Goal: Task Accomplishment & Management: Manage account settings

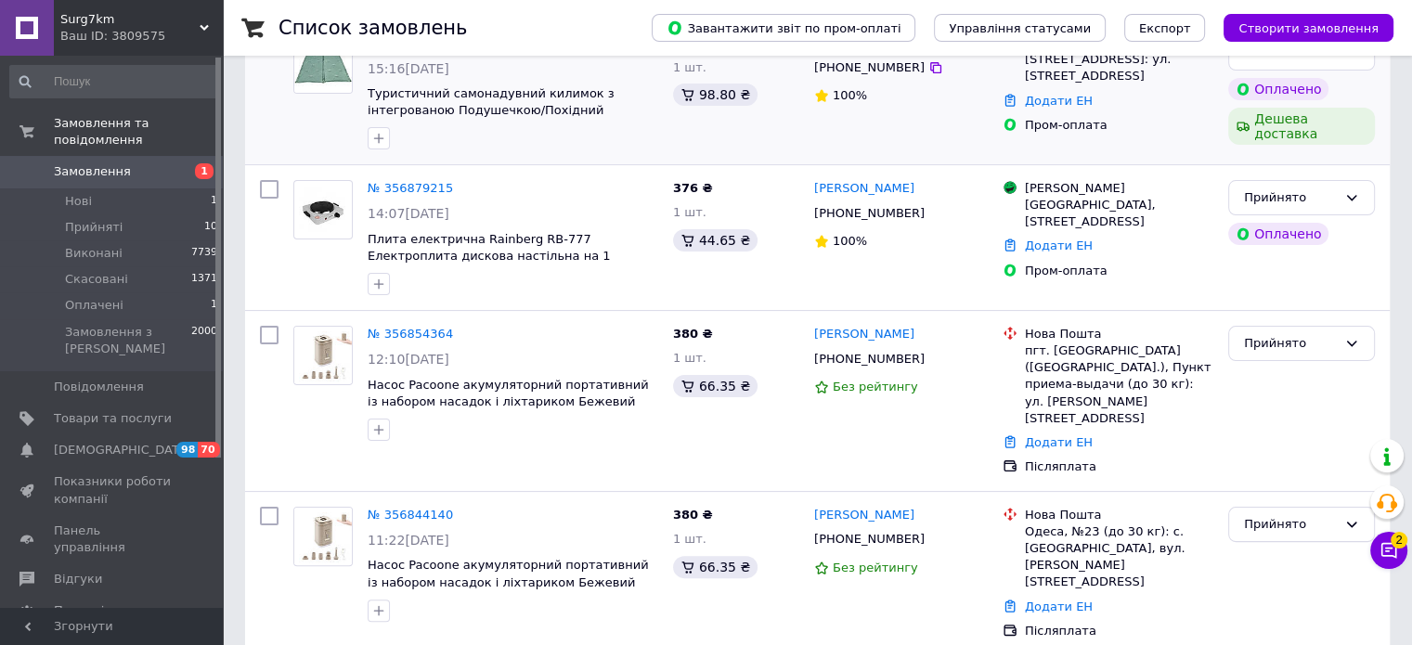
scroll to position [360, 0]
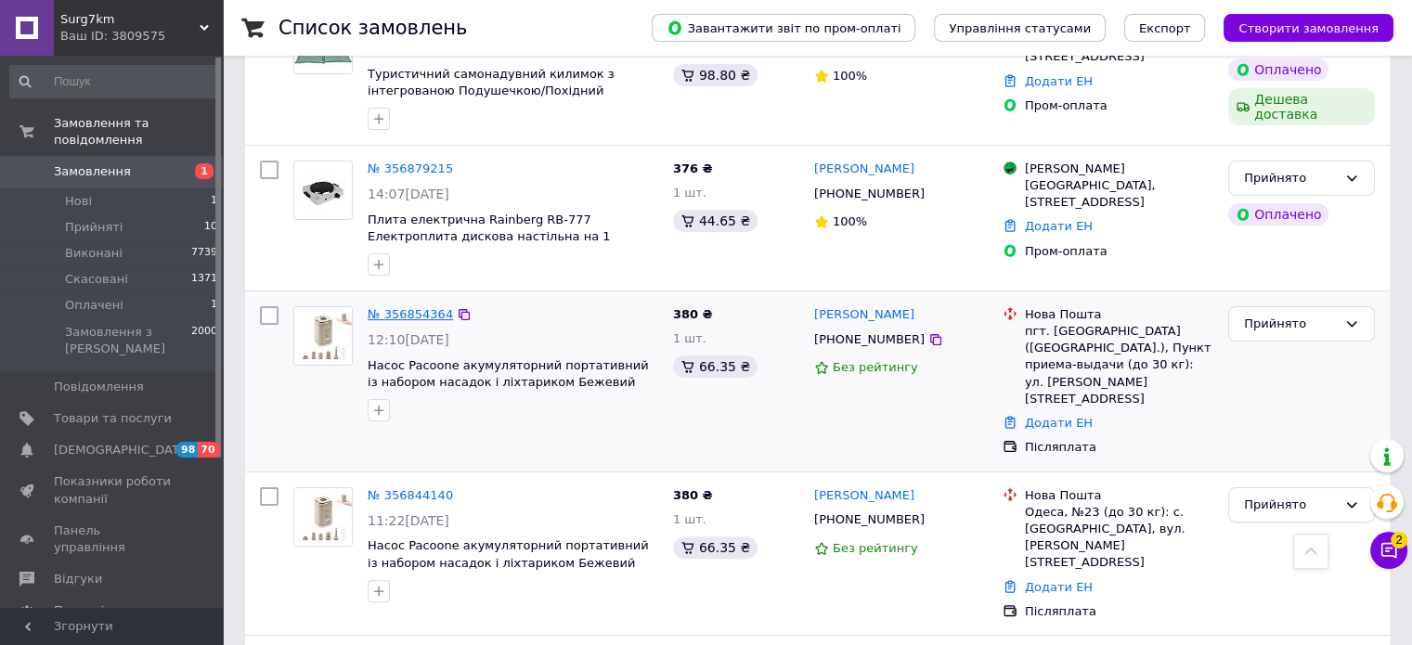
click at [408, 307] on link "№ 356854364" at bounding box center [410, 314] width 85 height 14
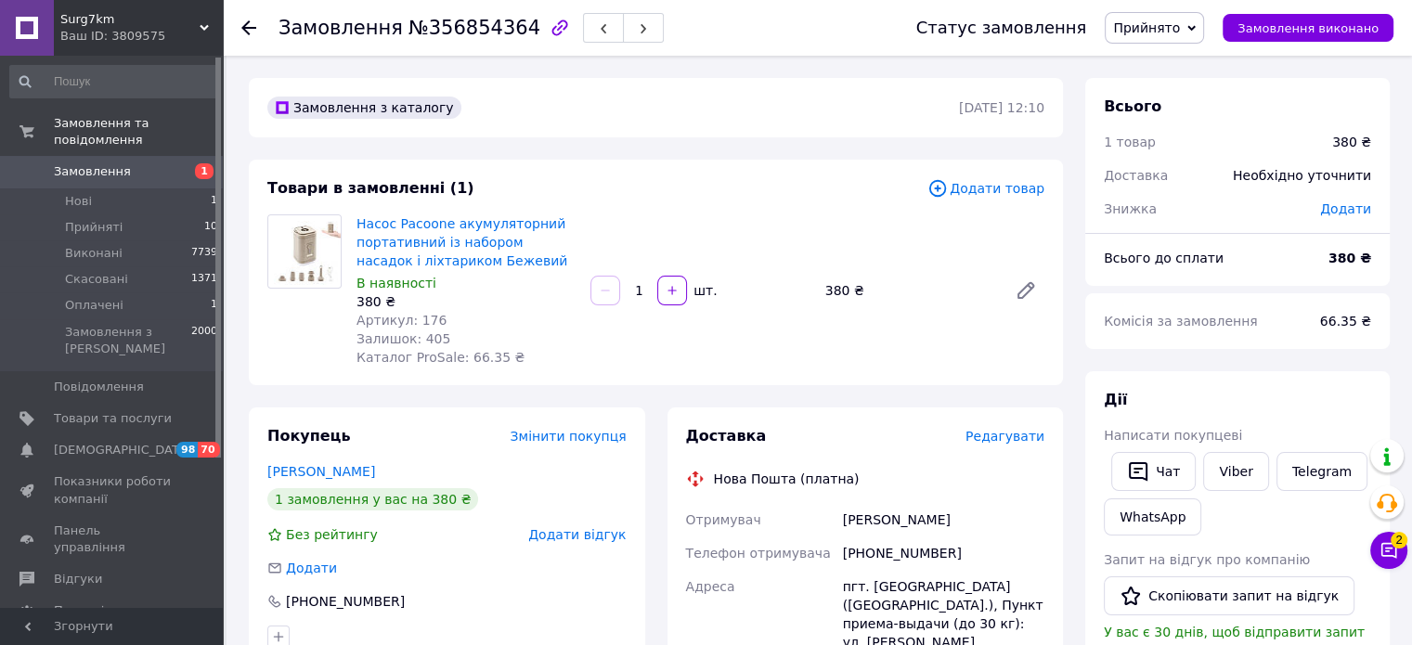
scroll to position [620, 0]
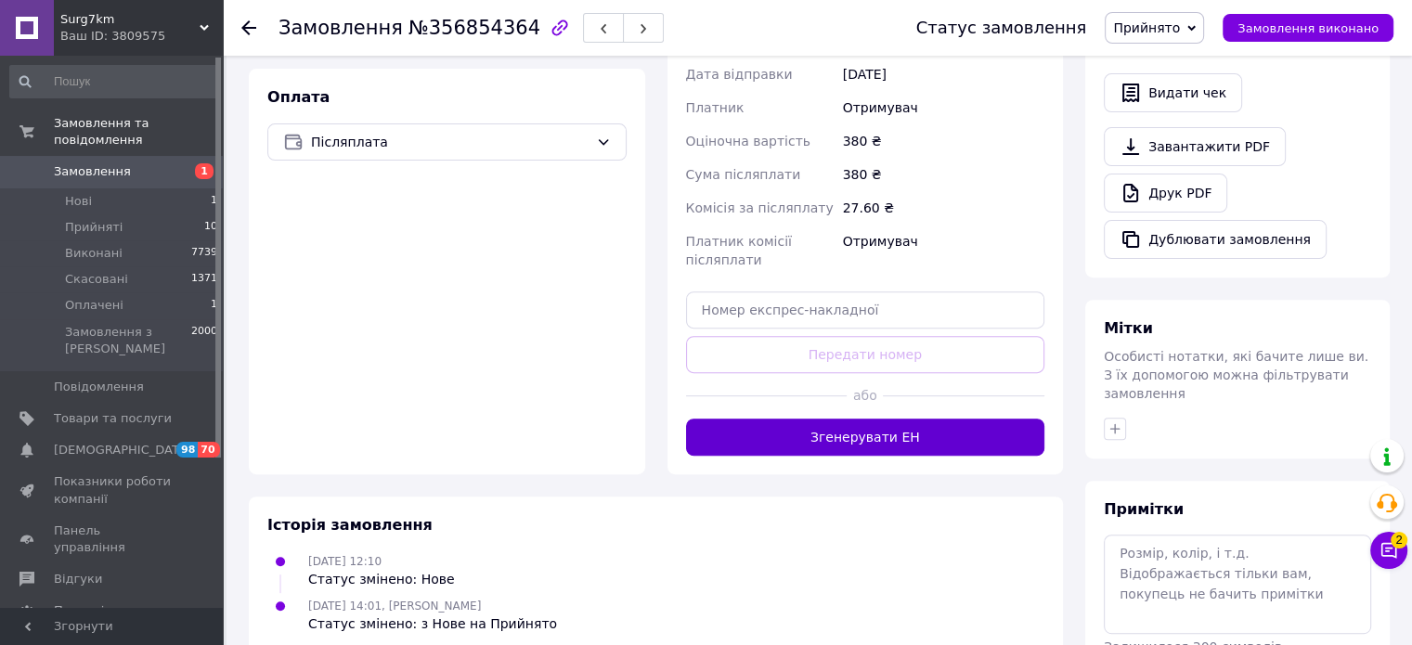
click at [854, 419] on button "Згенерувати ЕН" at bounding box center [865, 437] width 359 height 37
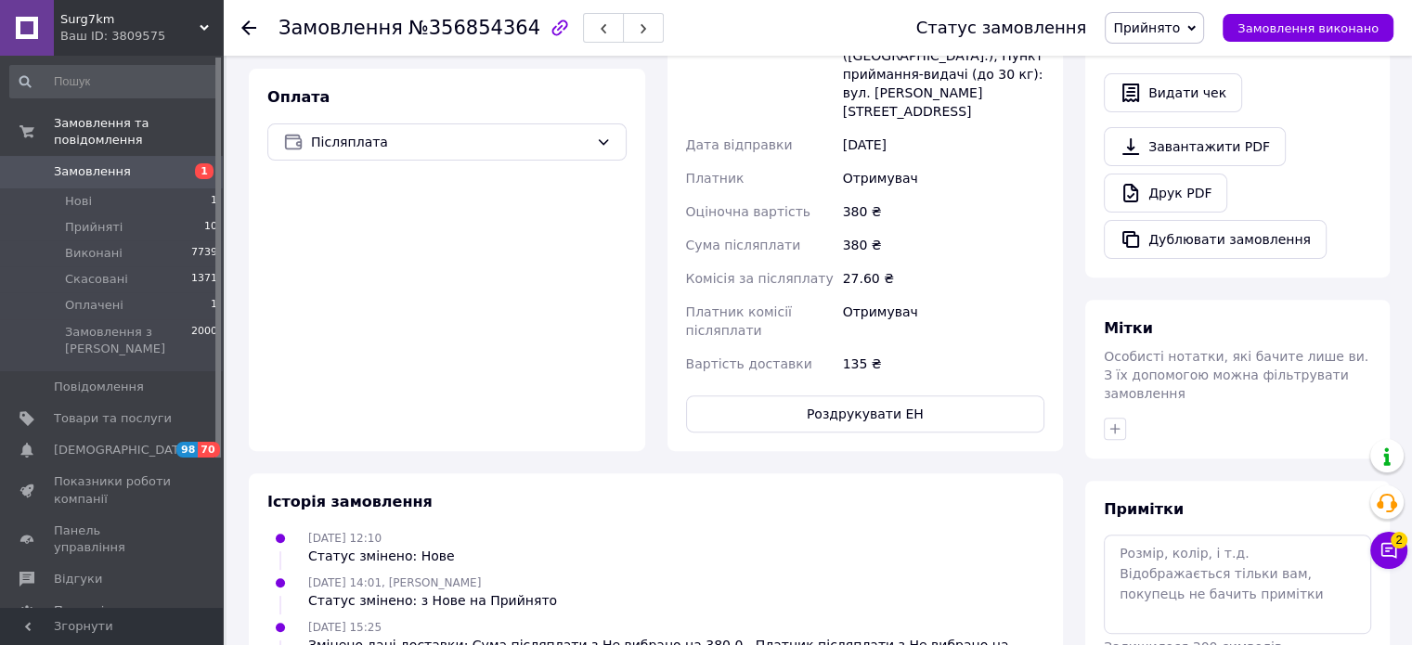
click at [854, 395] on button "Роздрукувати ЕН" at bounding box center [865, 413] width 359 height 37
click at [1329, 25] on span "Замовлення виконано" at bounding box center [1307, 28] width 141 height 14
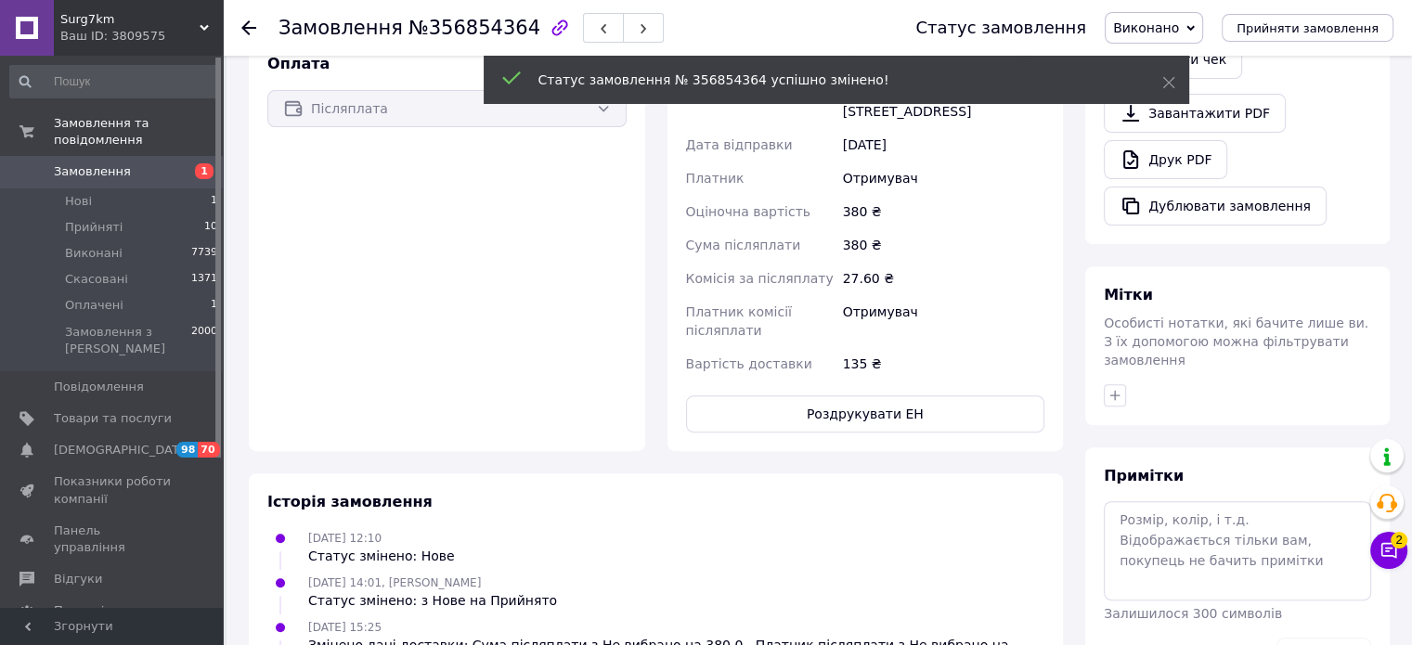
scroll to position [587, 0]
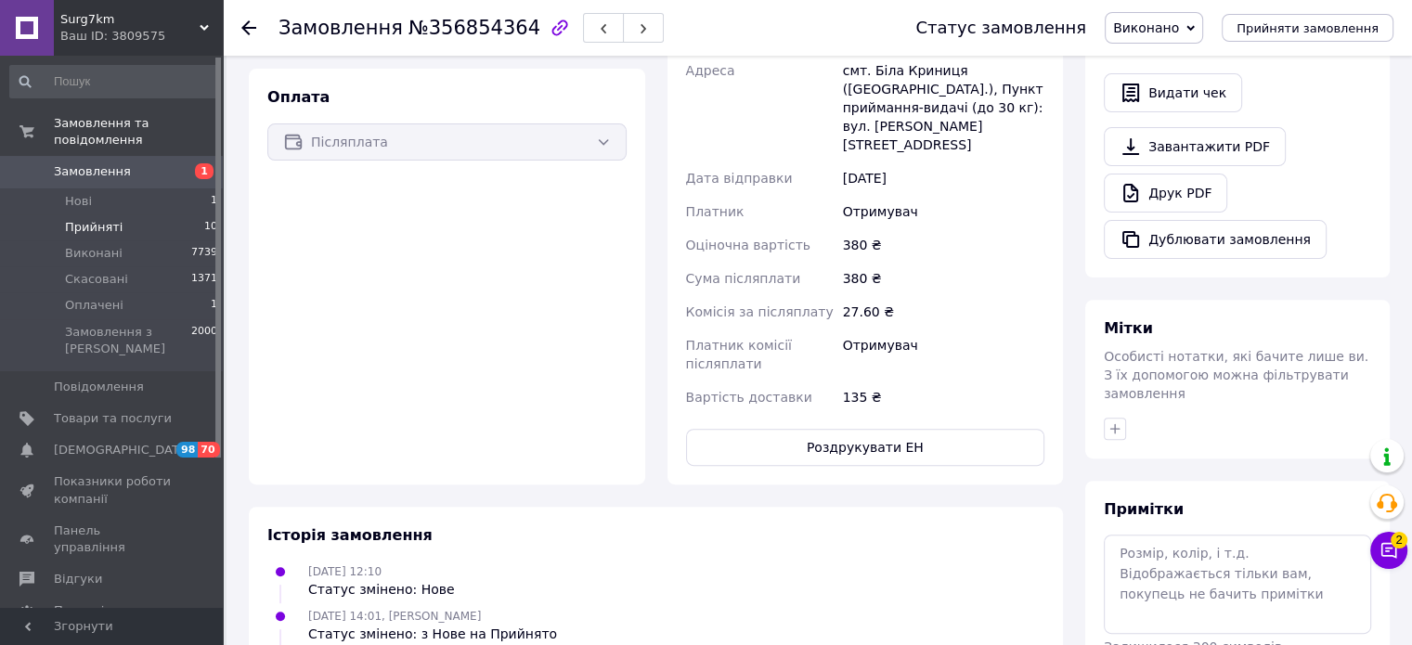
click at [111, 219] on span "Прийняті" at bounding box center [94, 227] width 58 height 17
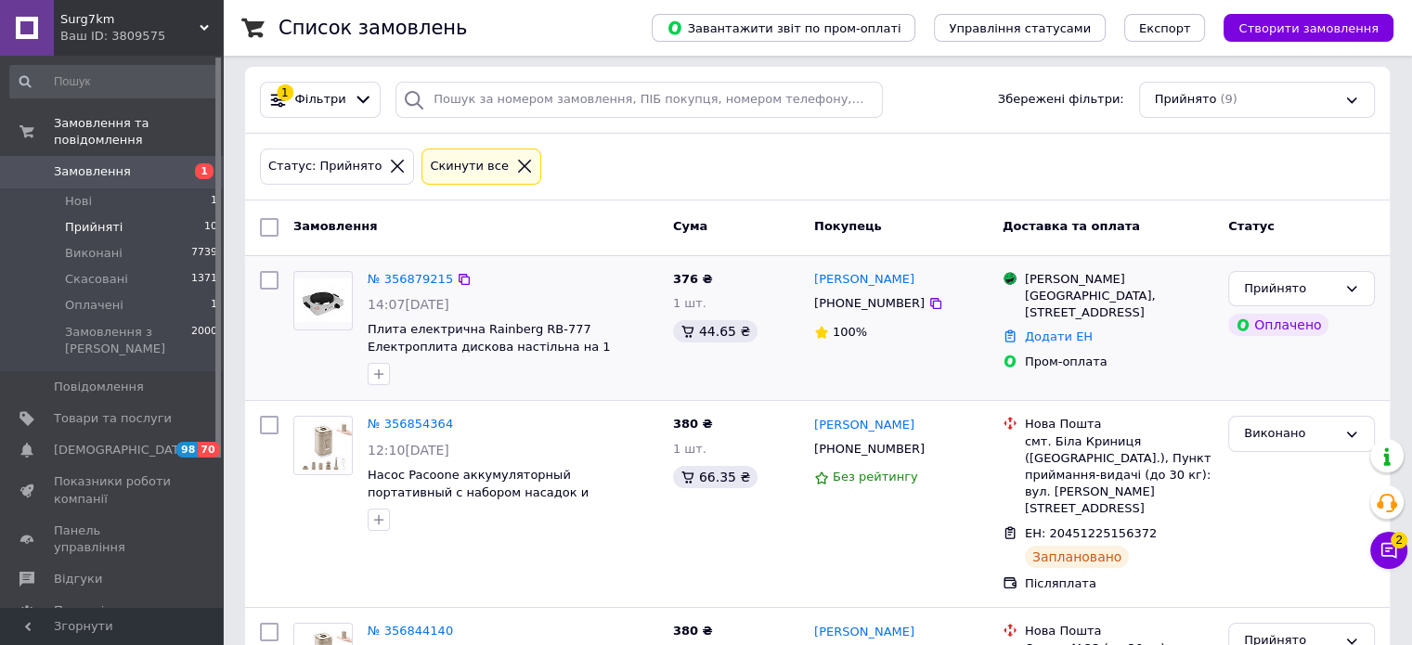
scroll to position [281, 0]
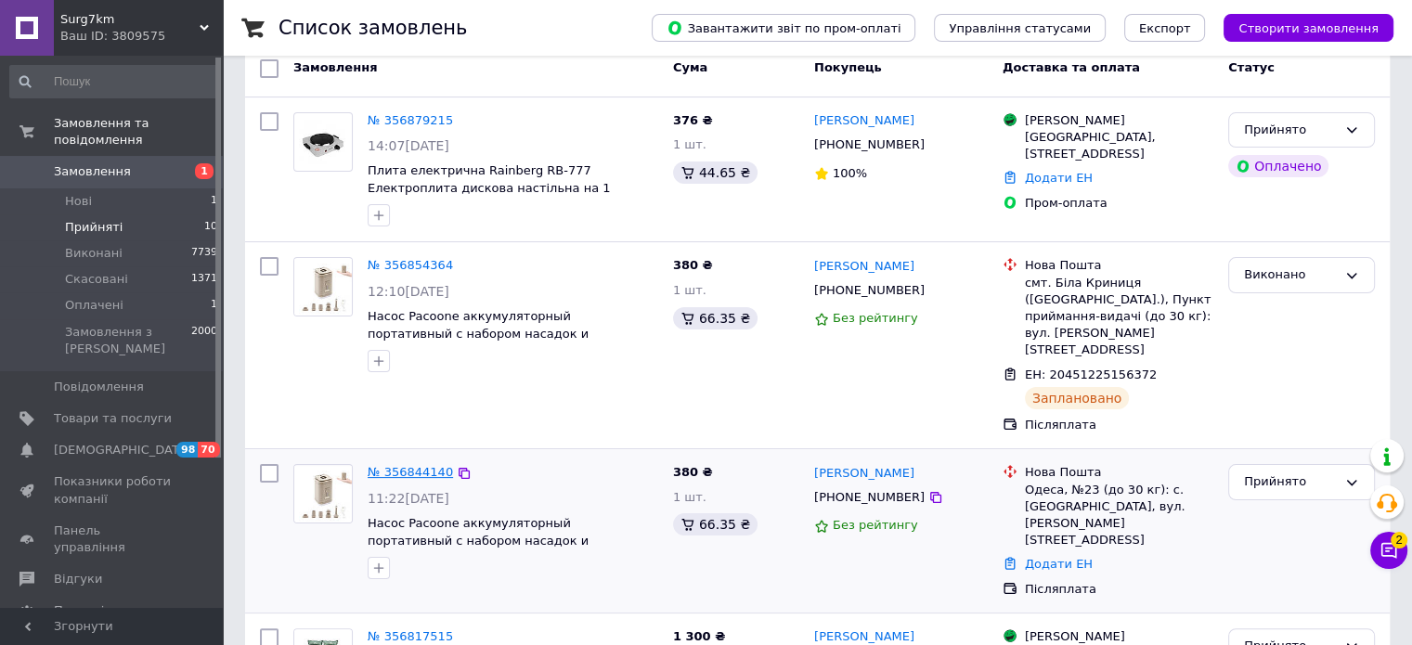
click at [418, 465] on link "№ 356844140" at bounding box center [410, 472] width 85 height 14
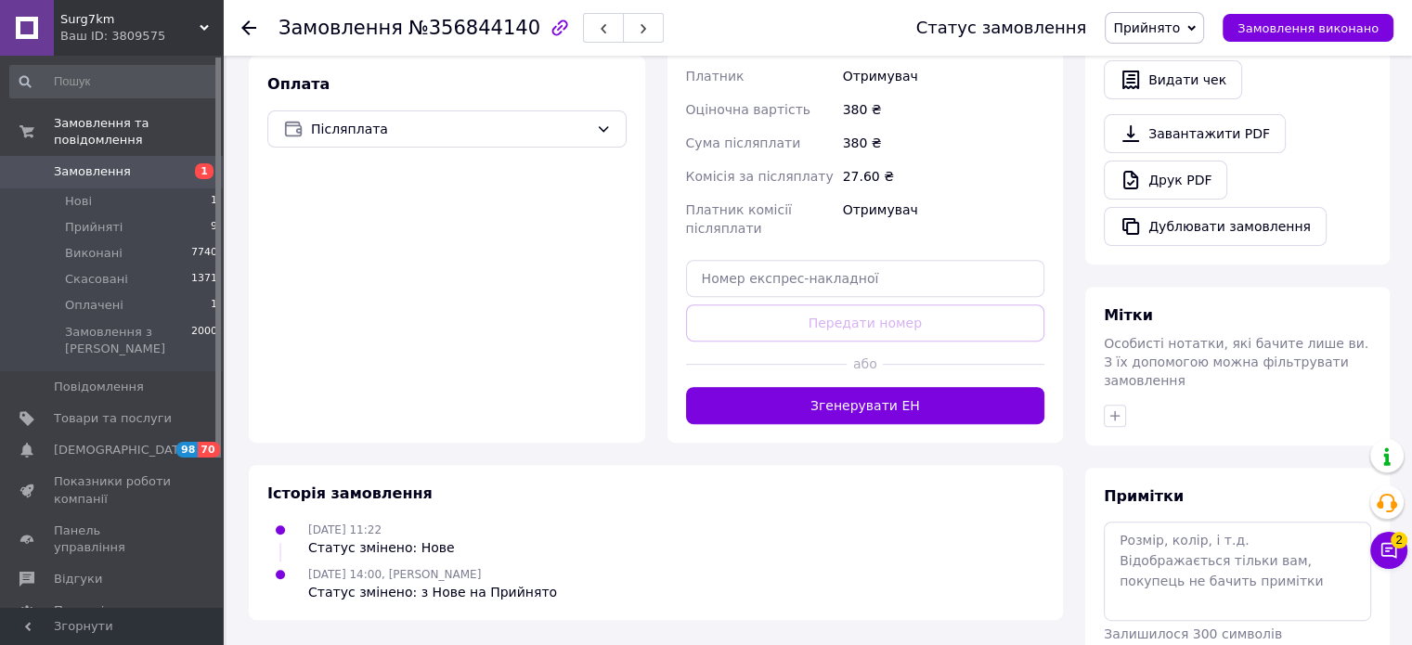
scroll to position [634, 0]
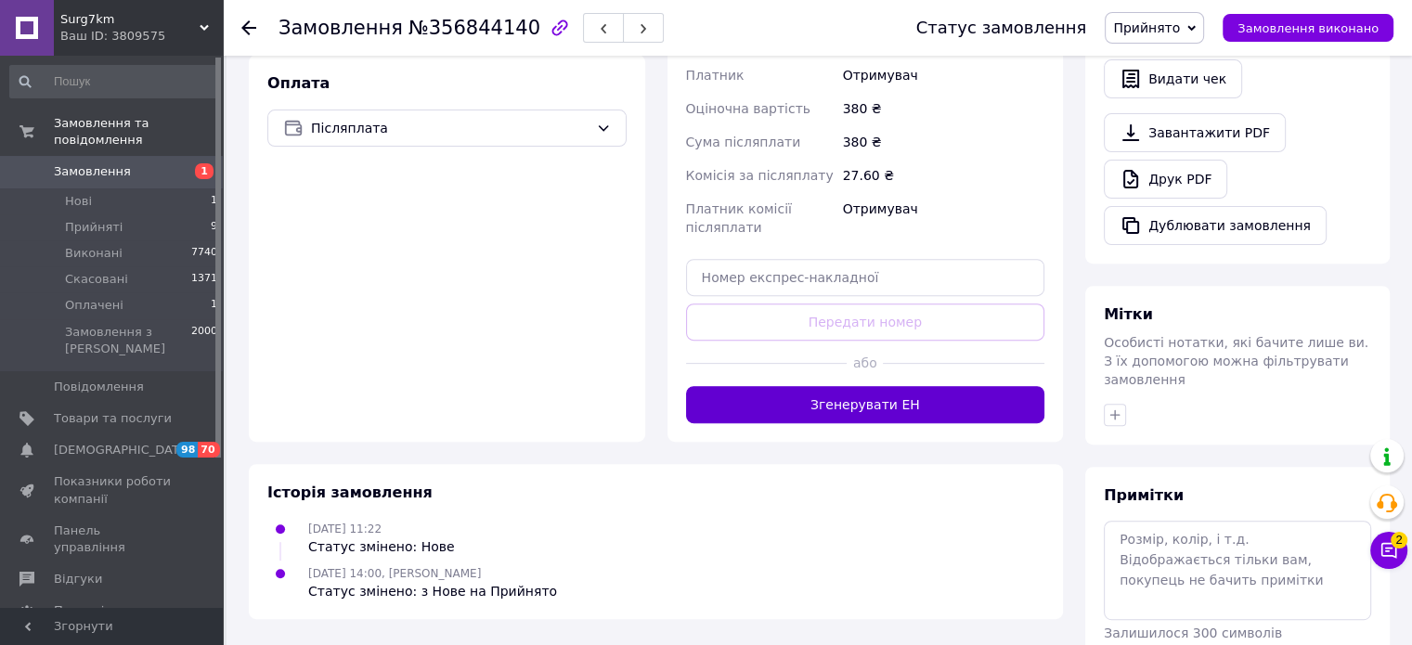
click at [793, 386] on button "Згенерувати ЕН" at bounding box center [865, 404] width 359 height 37
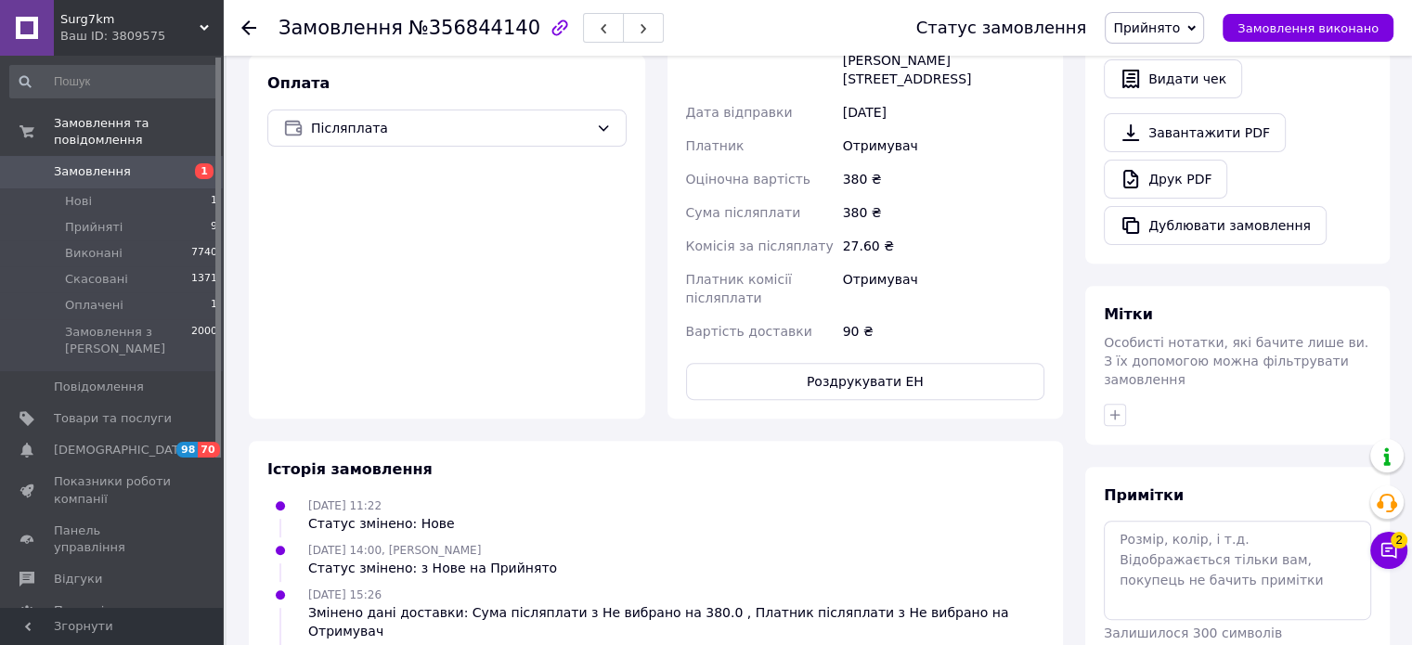
click at [793, 376] on button "Роздрукувати ЕН" at bounding box center [865, 381] width 359 height 37
click at [1326, 30] on span "Замовлення виконано" at bounding box center [1307, 28] width 141 height 14
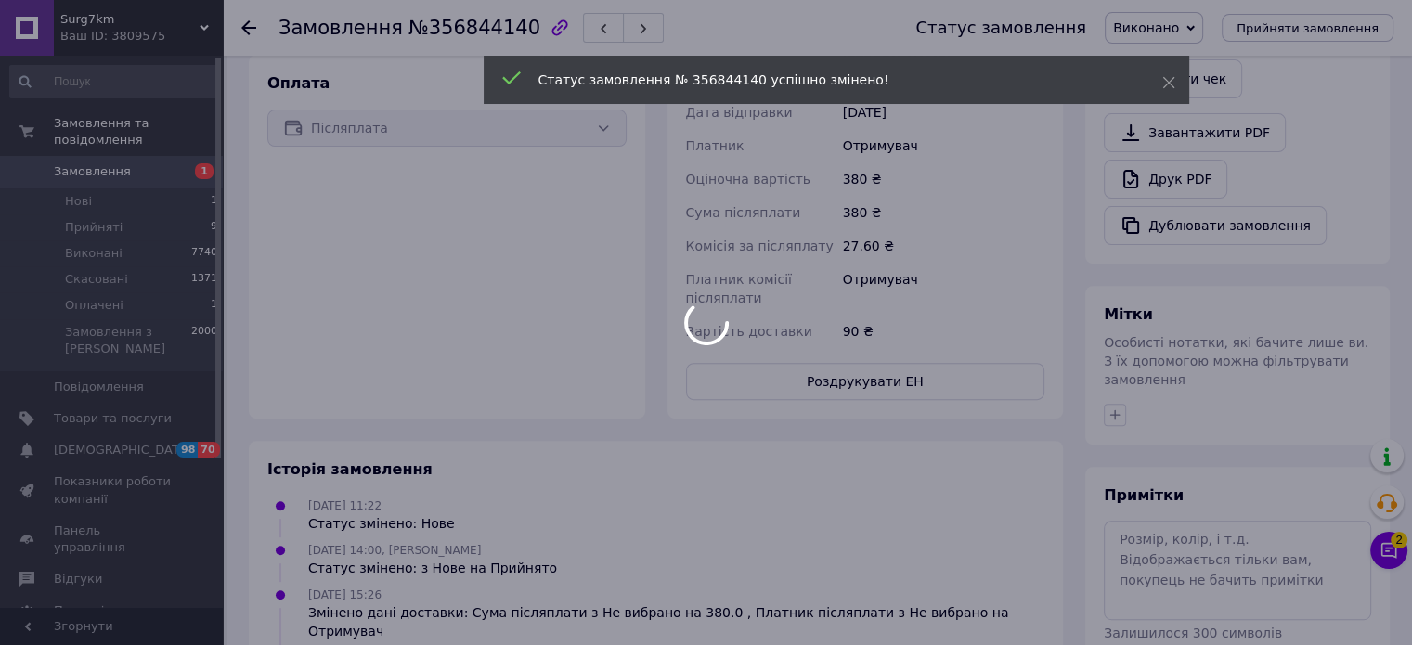
scroll to position [601, 0]
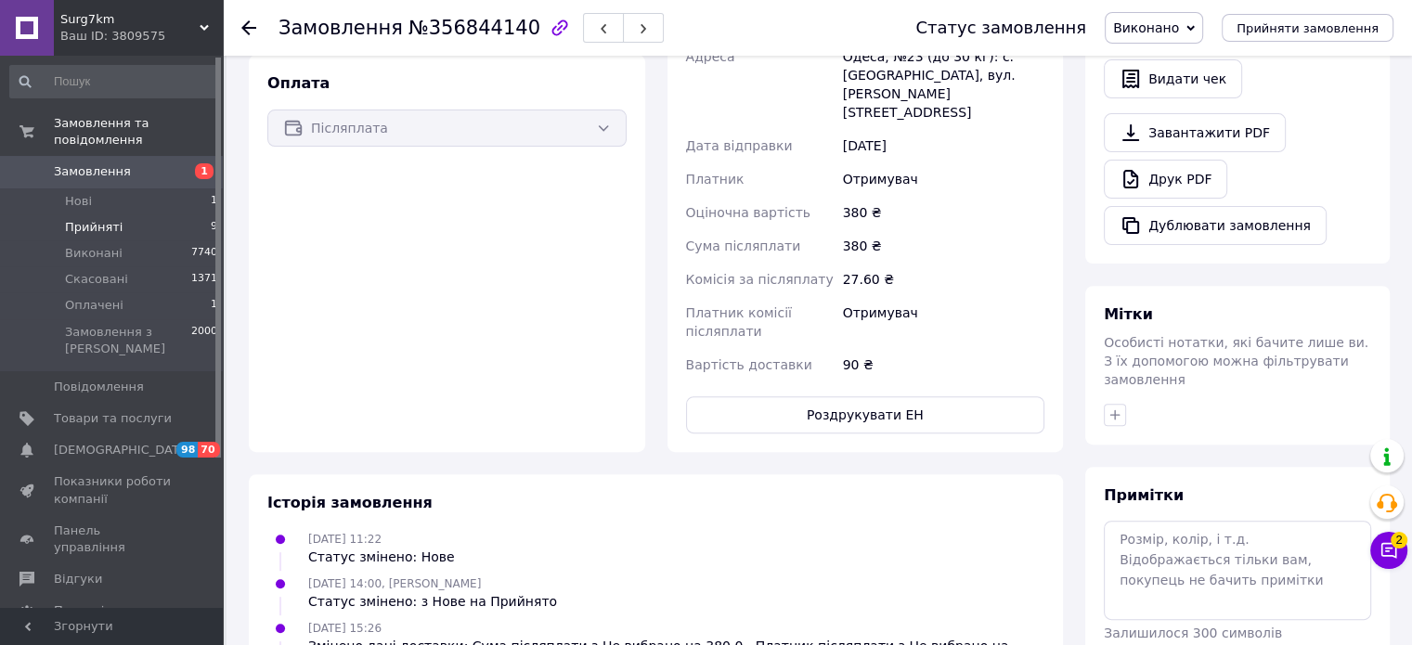
click at [132, 214] on li "Прийняті 9" at bounding box center [114, 227] width 228 height 26
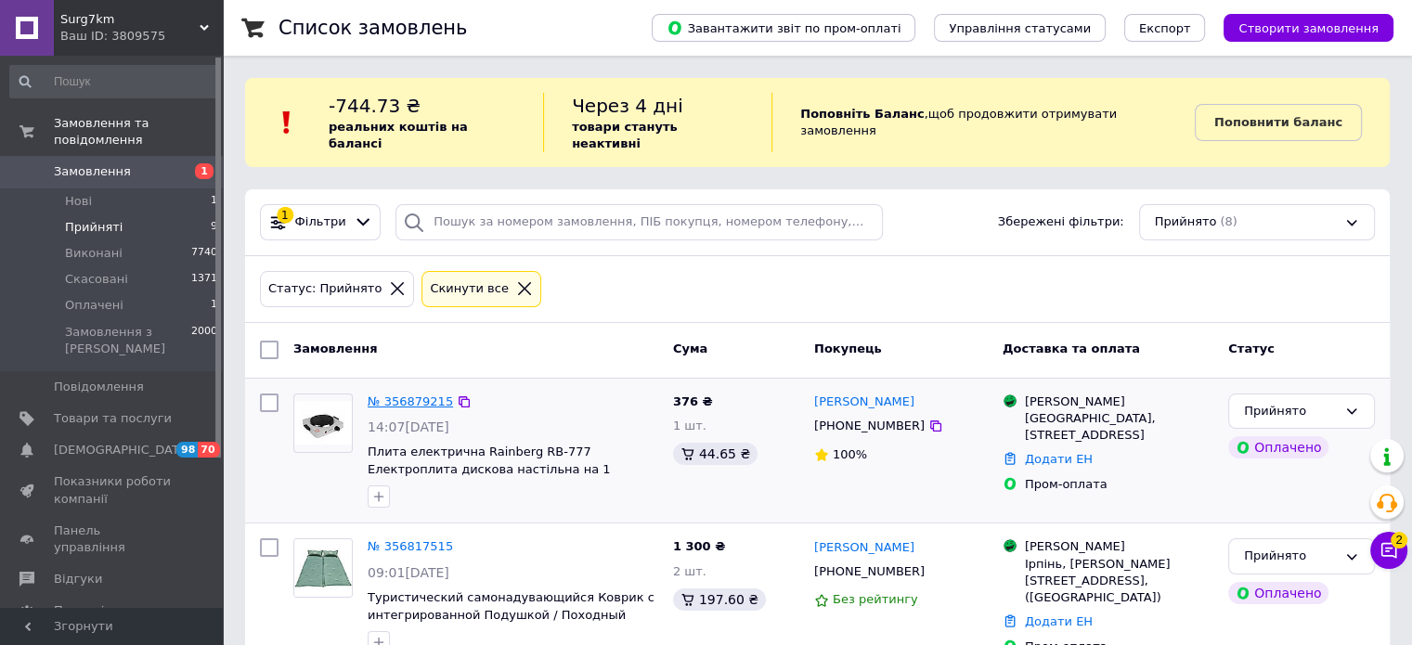
click at [387, 394] on link "№ 356879215" at bounding box center [410, 401] width 85 height 14
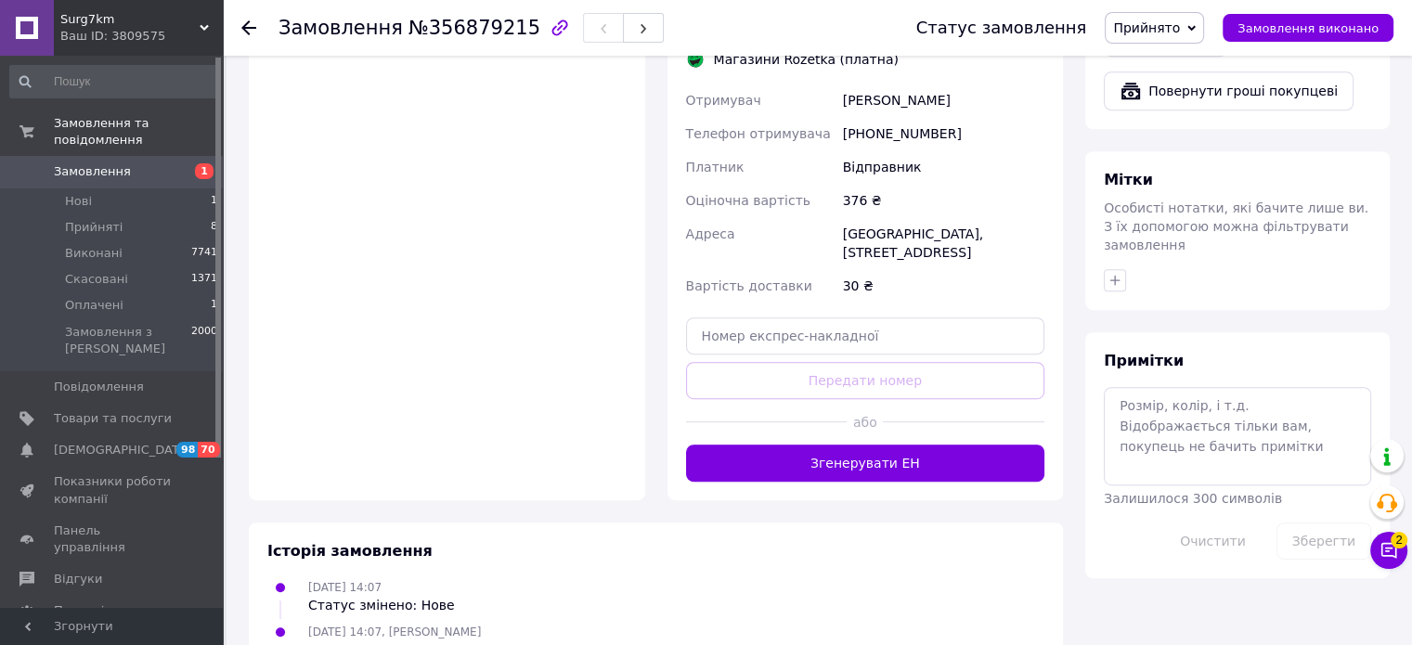
scroll to position [848, 0]
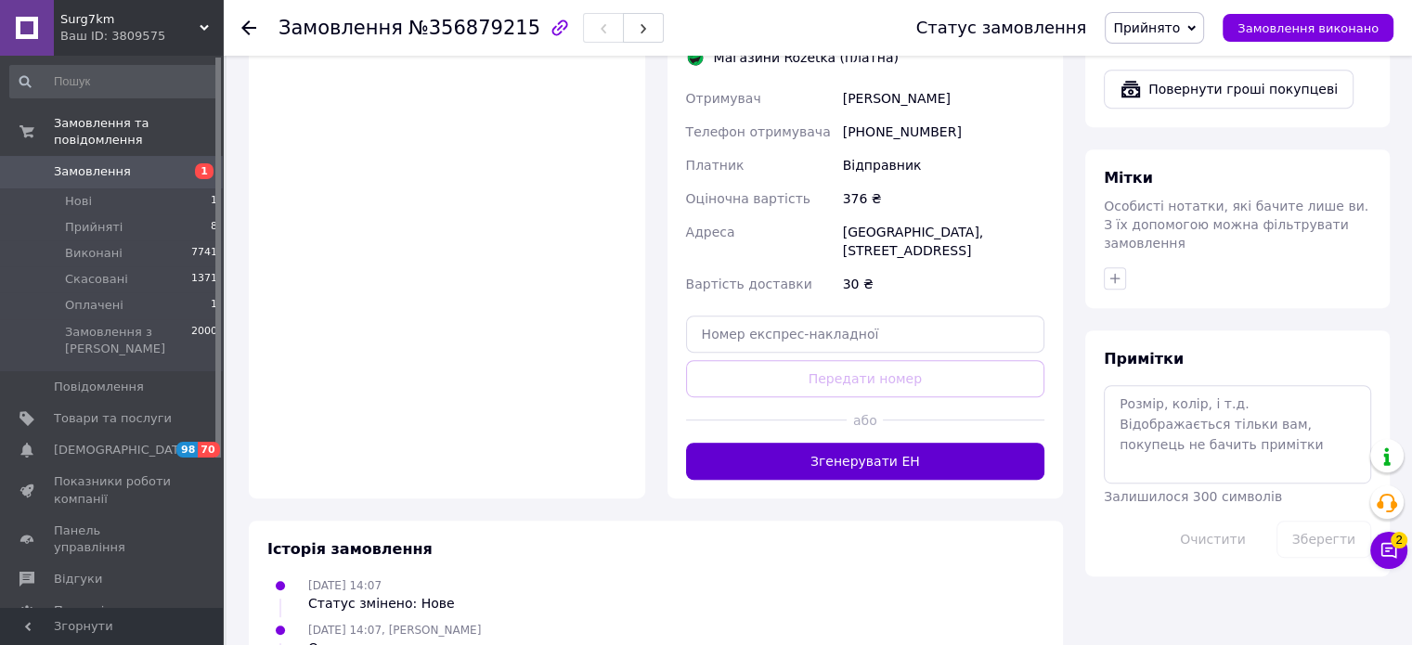
click at [732, 443] on button "Згенерувати ЕН" at bounding box center [865, 461] width 359 height 37
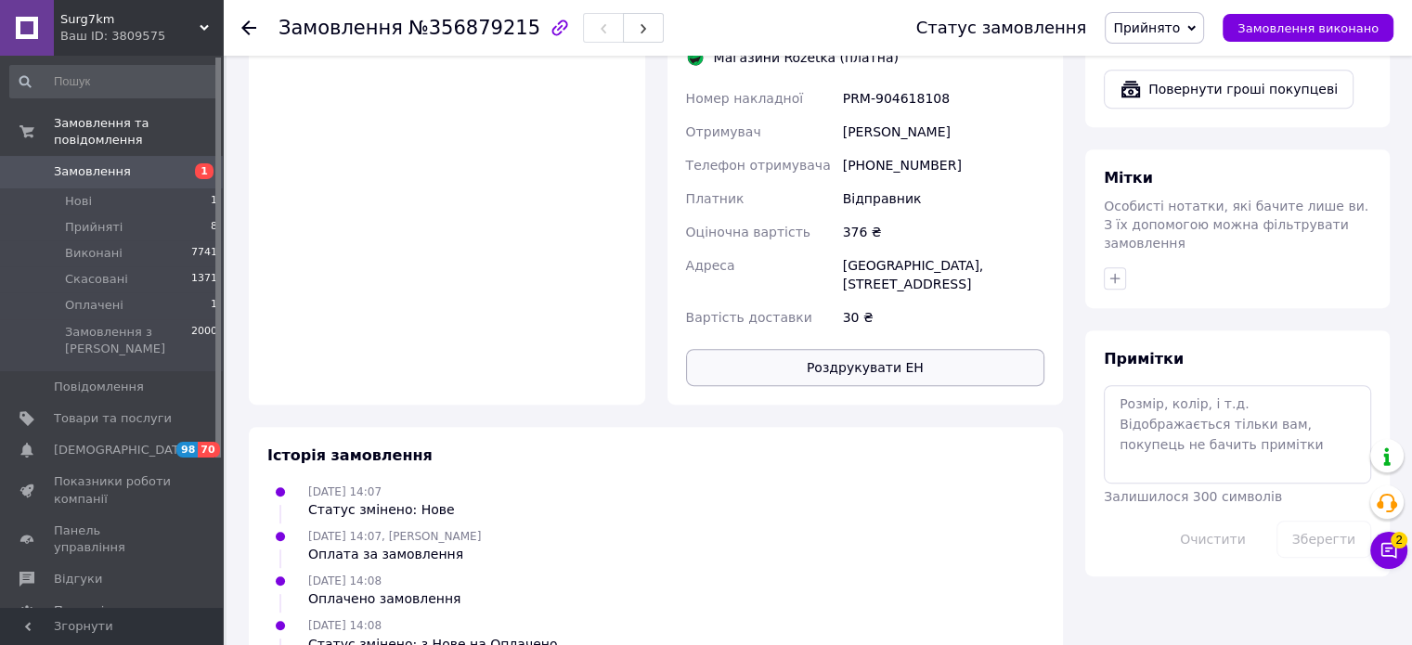
click at [835, 301] on div "Вартість доставки" at bounding box center [760, 317] width 157 height 33
click at [887, 349] on button "Роздрукувати ЕН" at bounding box center [865, 367] width 359 height 37
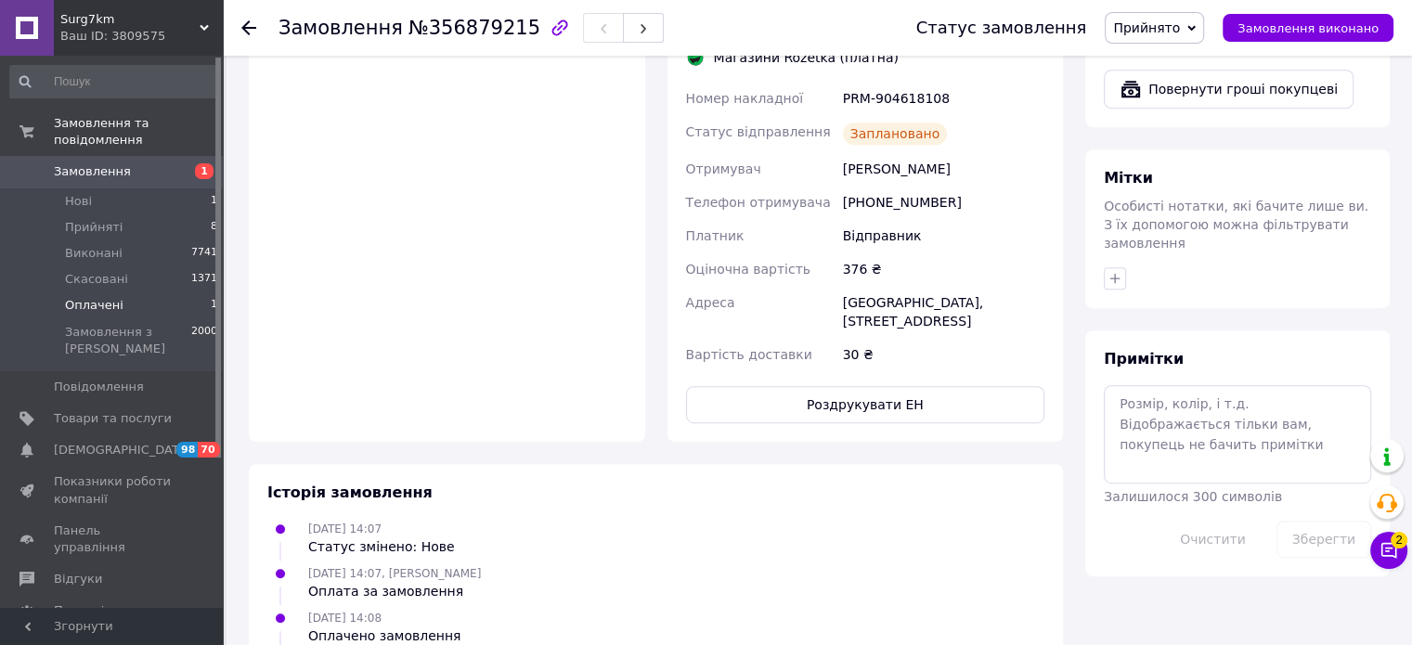
click at [102, 297] on span "Оплачені" at bounding box center [94, 305] width 58 height 17
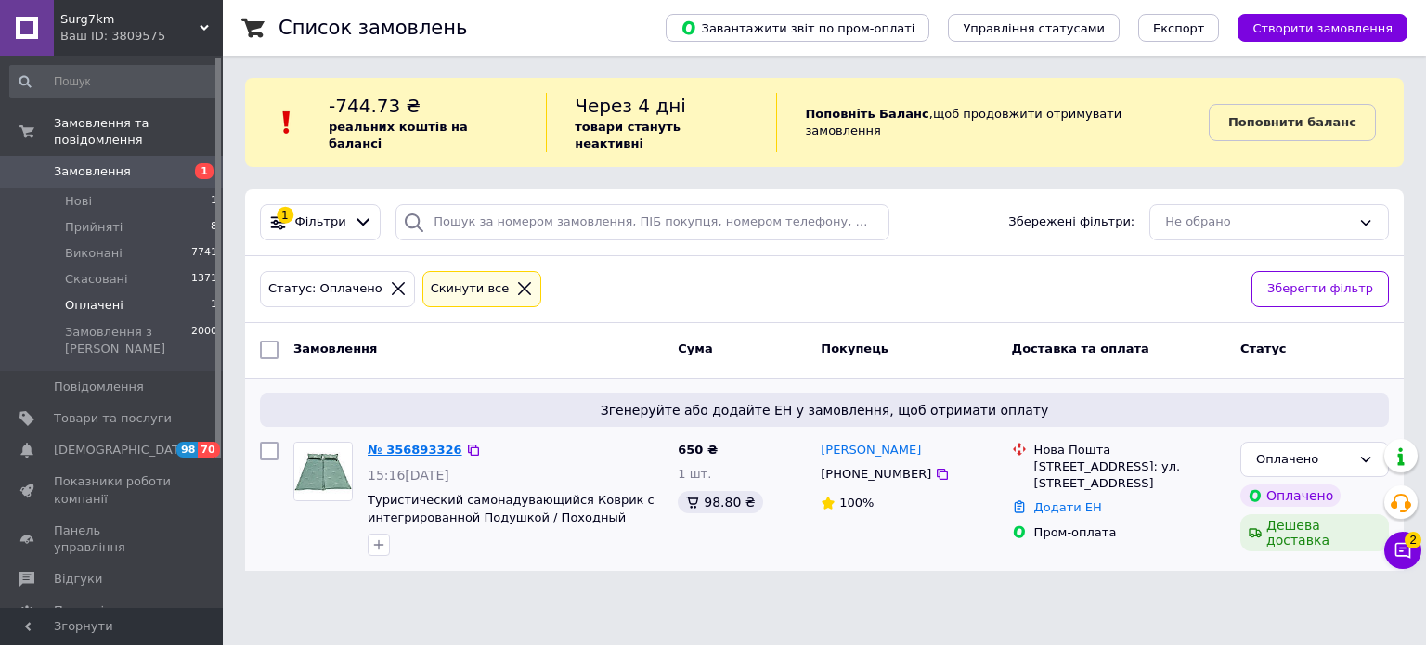
click at [409, 443] on link "№ 356893326" at bounding box center [415, 450] width 95 height 14
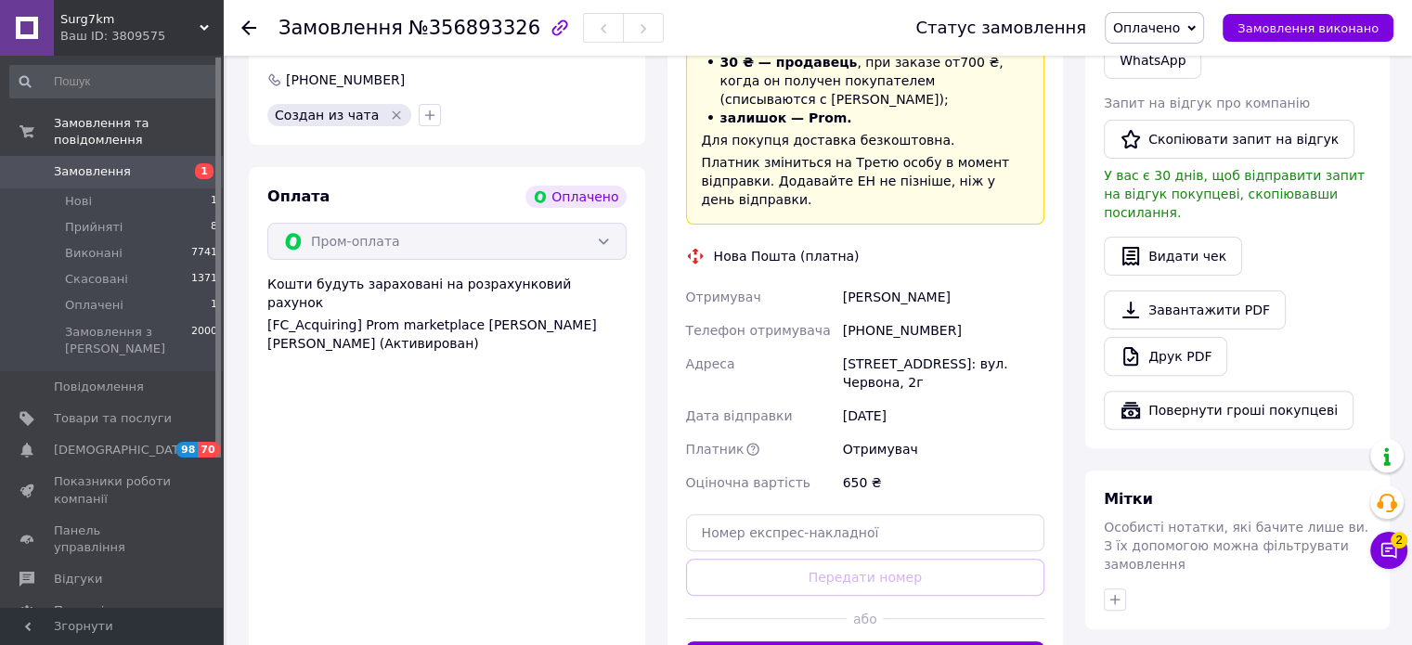
scroll to position [711, 0]
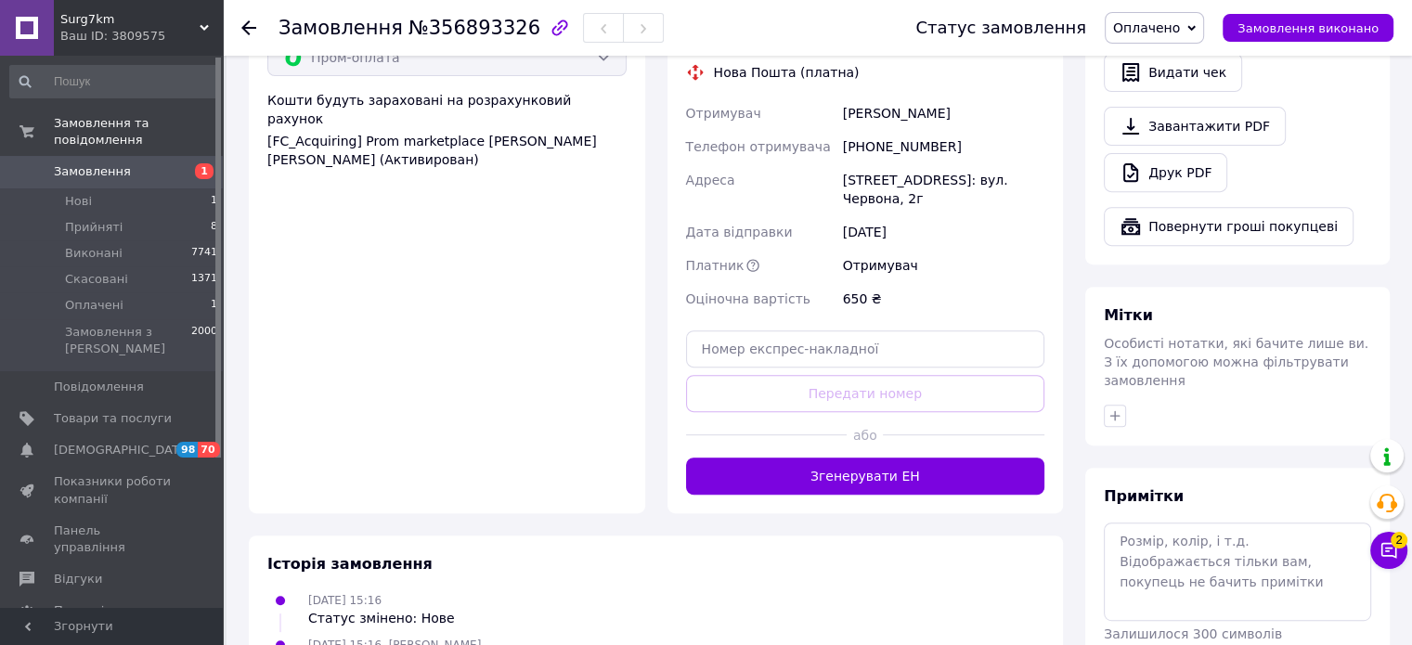
click at [770, 418] on div at bounding box center [767, 434] width 162 height 45
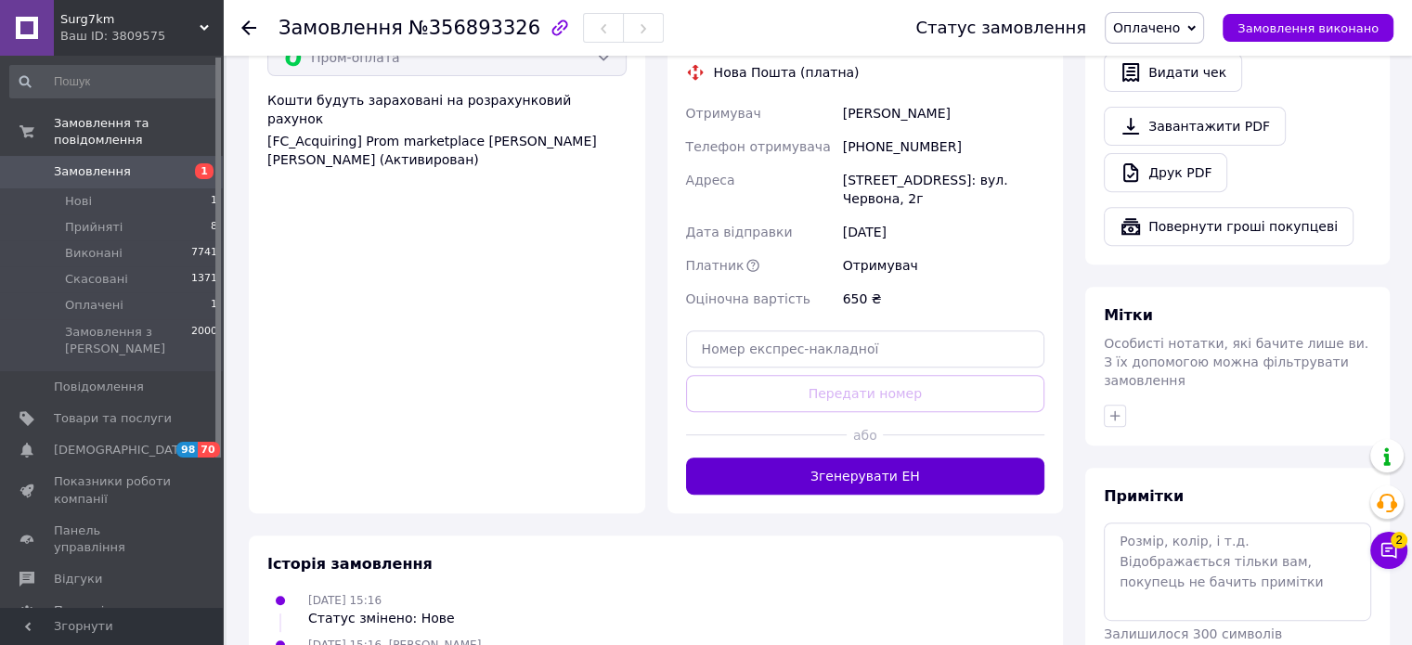
click at [781, 458] on button "Згенерувати ЕН" at bounding box center [865, 476] width 359 height 37
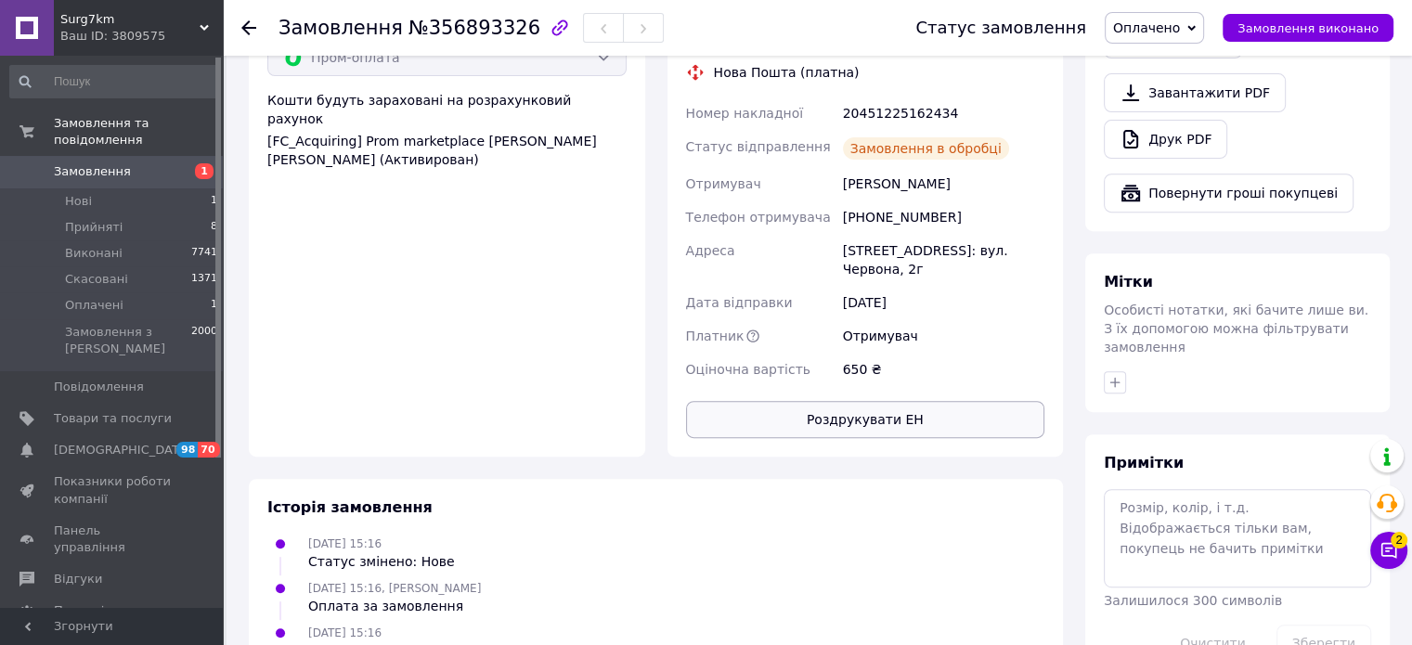
click at [890, 401] on button "Роздрукувати ЕН" at bounding box center [865, 419] width 359 height 37
click at [1310, 24] on span "Замовлення виконано" at bounding box center [1307, 28] width 141 height 14
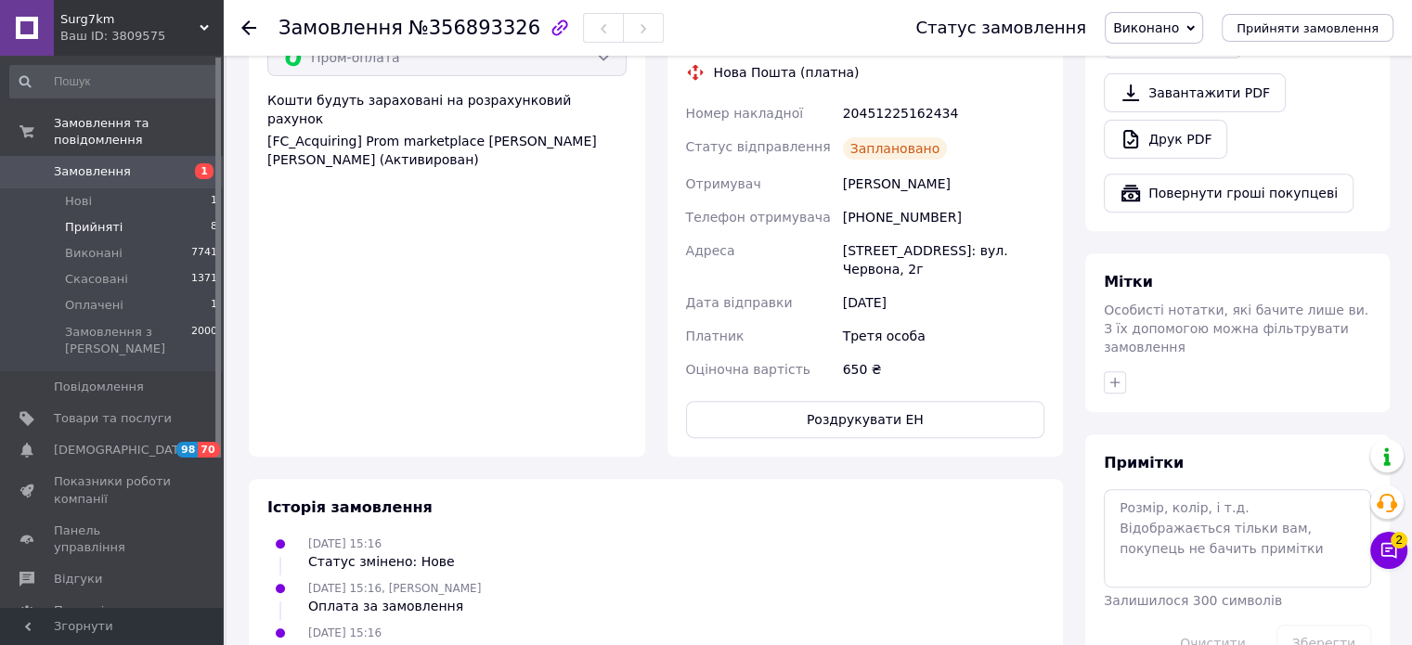
click at [115, 222] on li "Прийняті 8" at bounding box center [114, 227] width 228 height 26
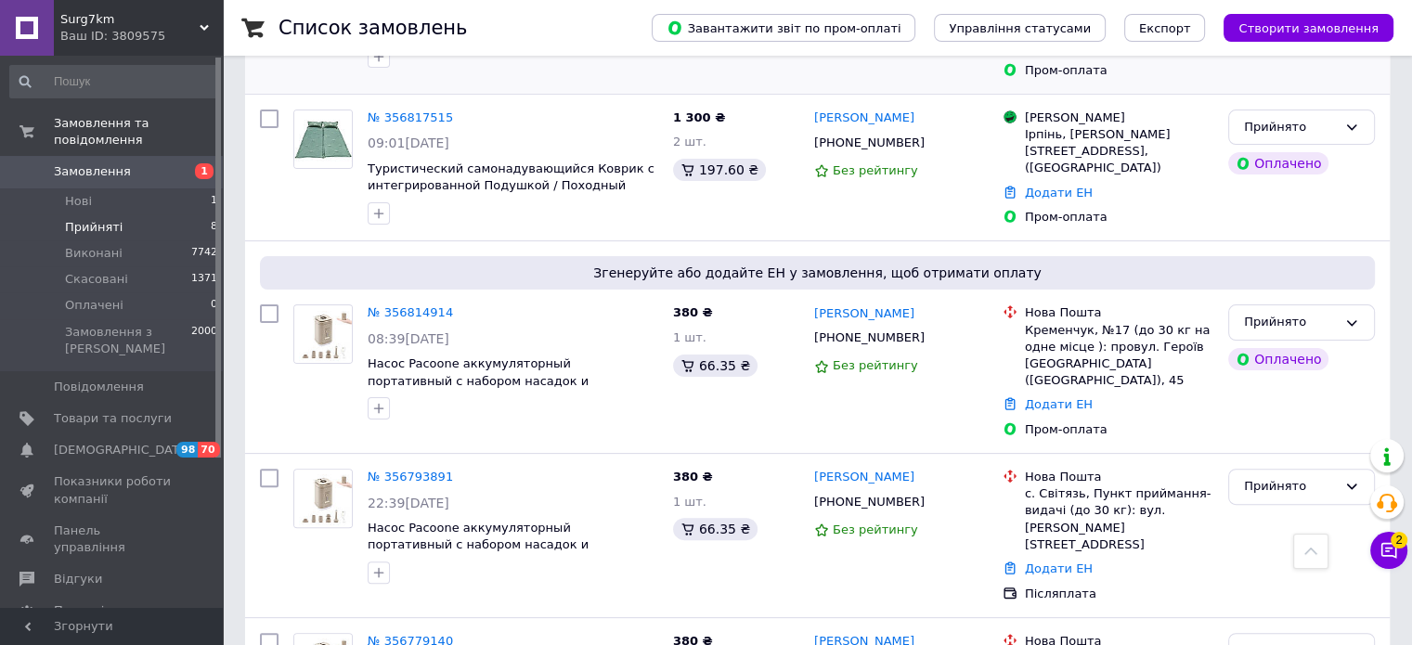
scroll to position [467, 0]
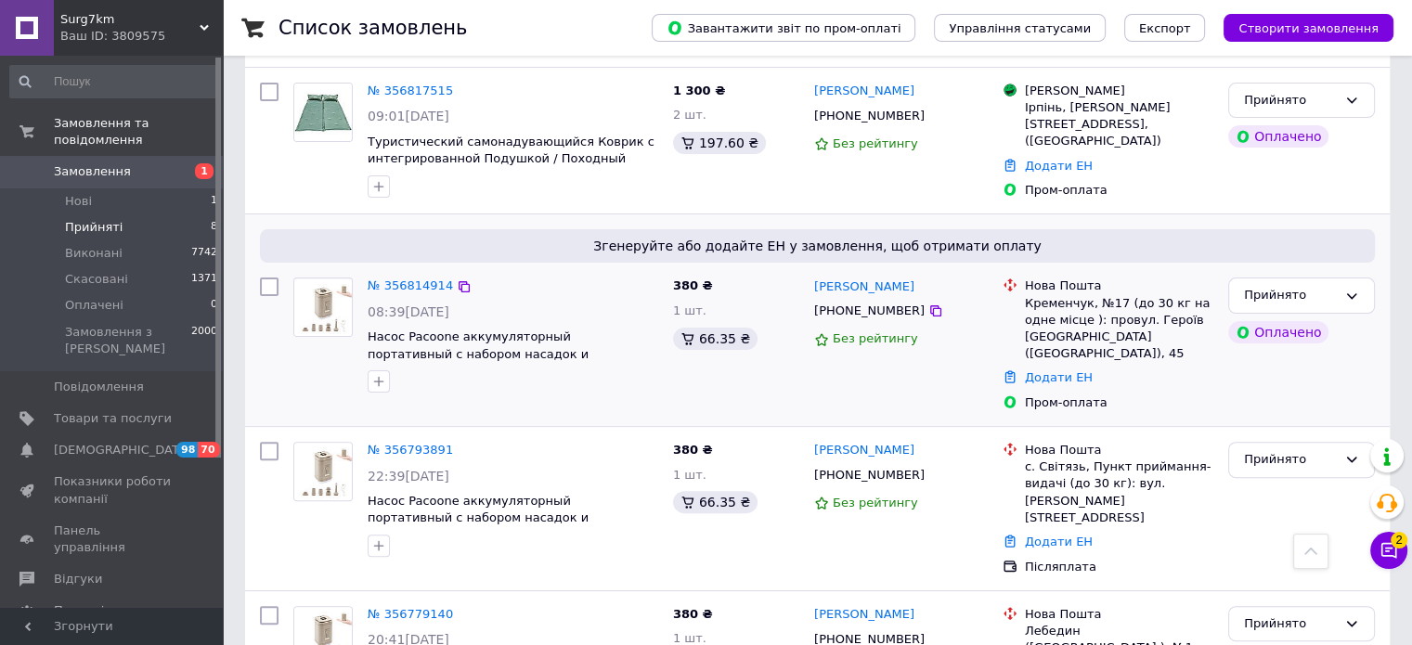
click at [423, 270] on div "№ 356814914 08:39[DATE] Насос Pacoone аккумуляторный портативный с набором наса…" at bounding box center [512, 335] width 305 height 130
click at [418, 278] on link "№ 356814914" at bounding box center [410, 285] width 85 height 14
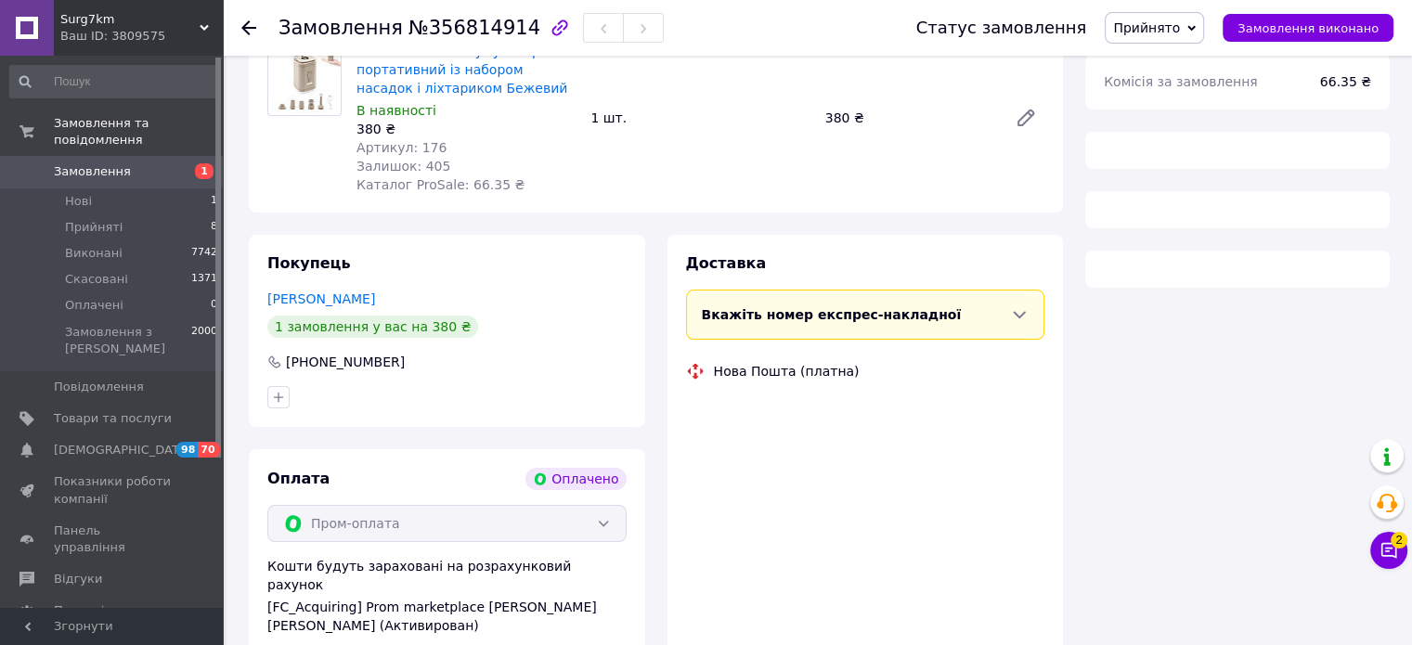
scroll to position [467, 0]
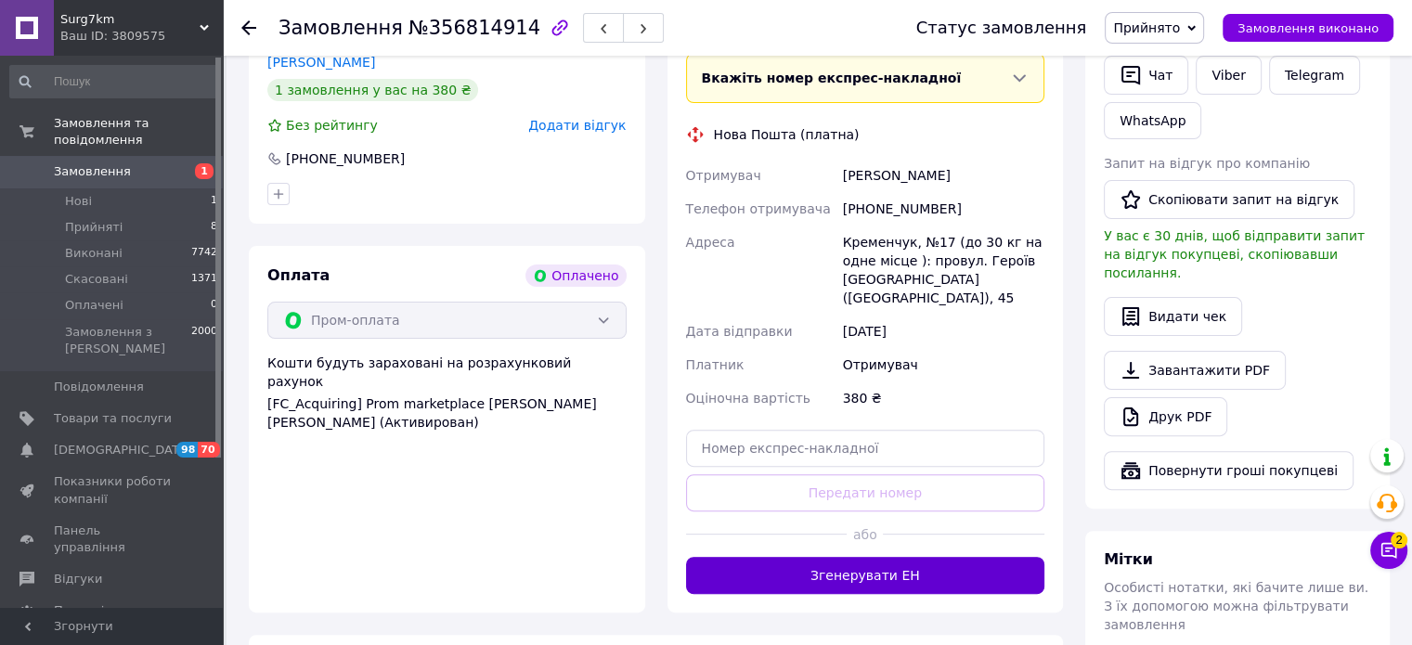
click at [802, 557] on button "Згенерувати ЕН" at bounding box center [865, 575] width 359 height 37
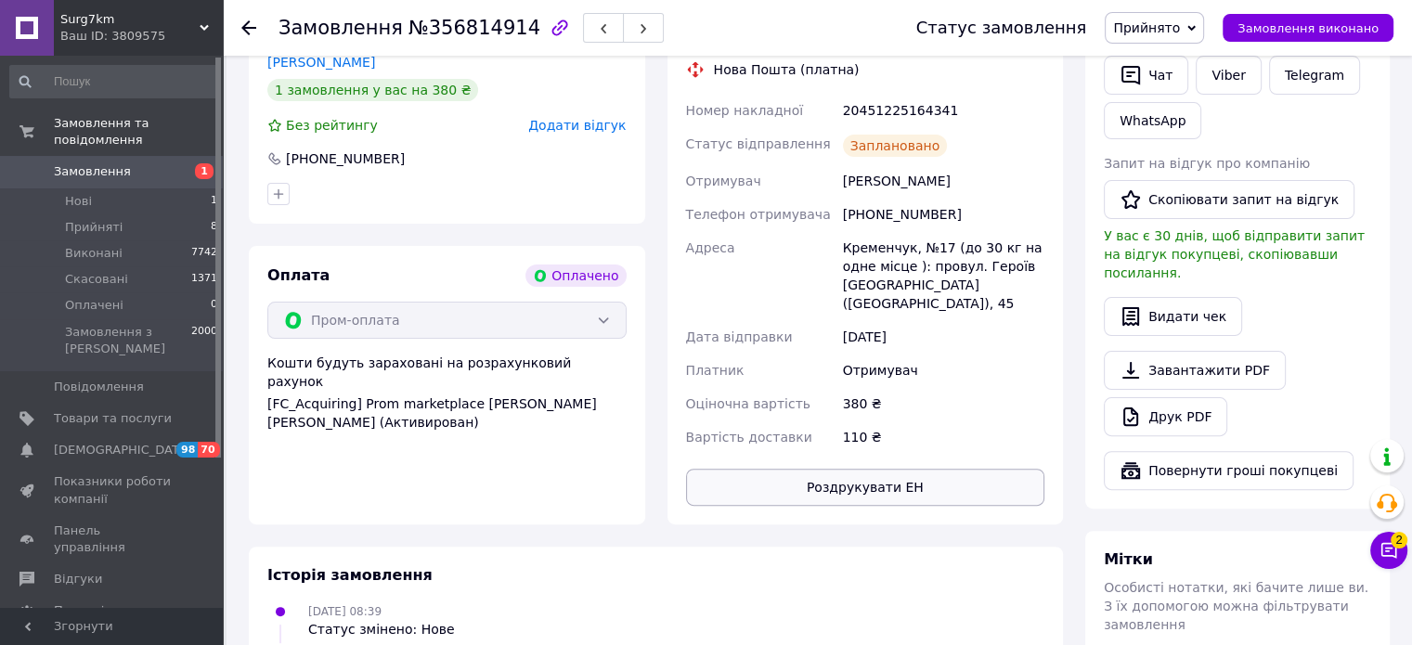
click at [806, 469] on button "Роздрукувати ЕН" at bounding box center [865, 487] width 359 height 37
click at [1305, 29] on span "Замовлення виконано" at bounding box center [1307, 28] width 141 height 14
click at [163, 214] on li "Прийняті 8" at bounding box center [114, 227] width 228 height 26
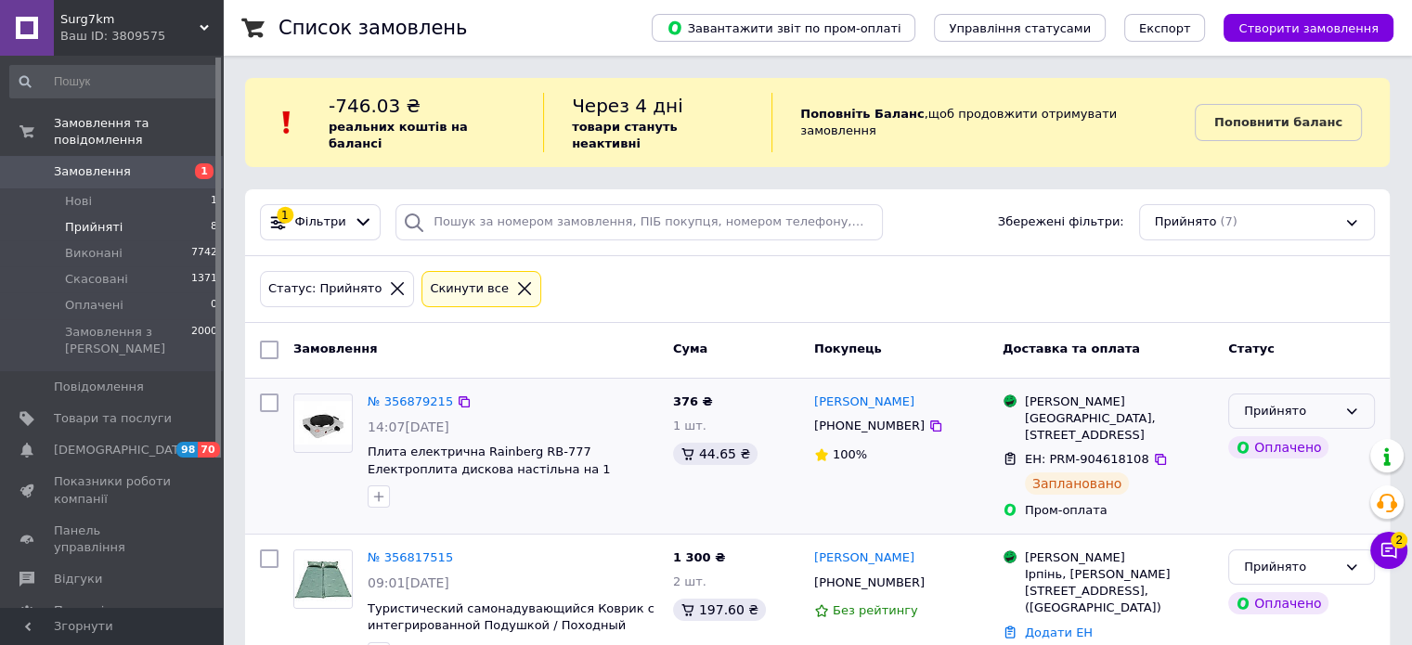
click at [1259, 402] on div "Прийнято" at bounding box center [1290, 411] width 93 height 19
click at [1247, 433] on li "Виконано" at bounding box center [1301, 450] width 145 height 34
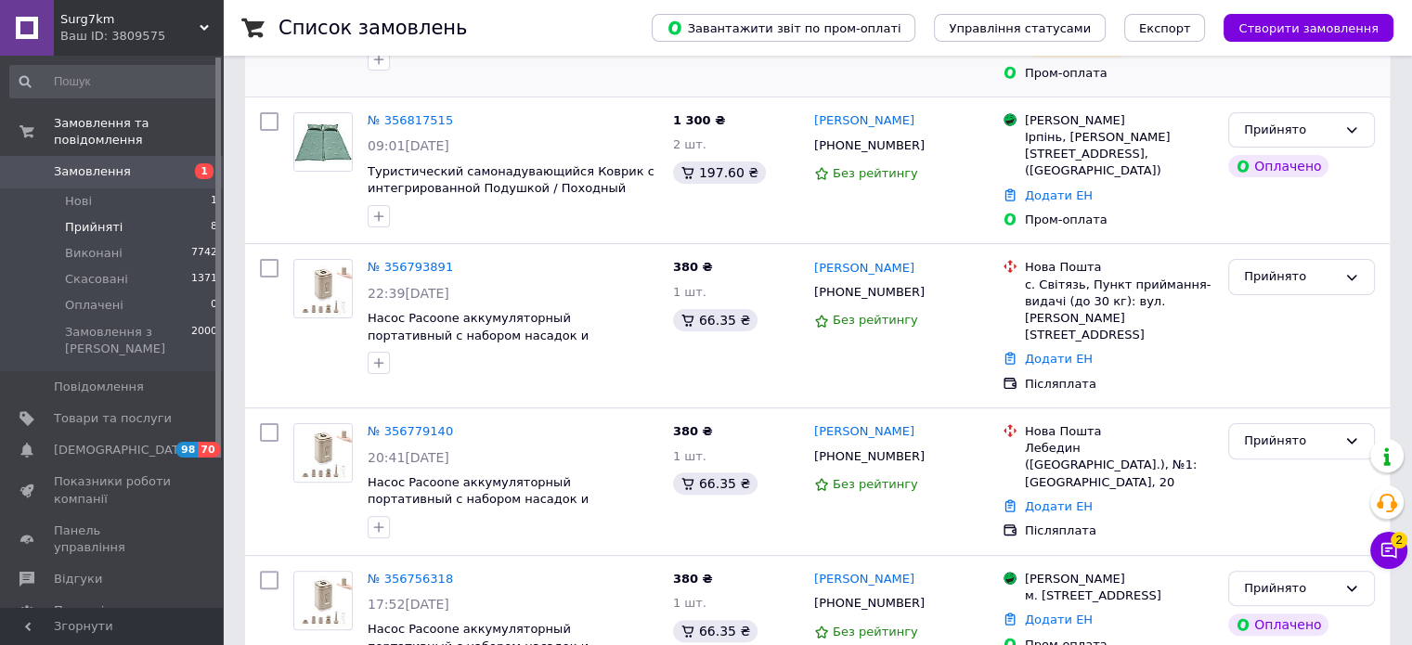
scroll to position [438, 0]
click at [401, 571] on link "№ 356756318" at bounding box center [410, 578] width 85 height 14
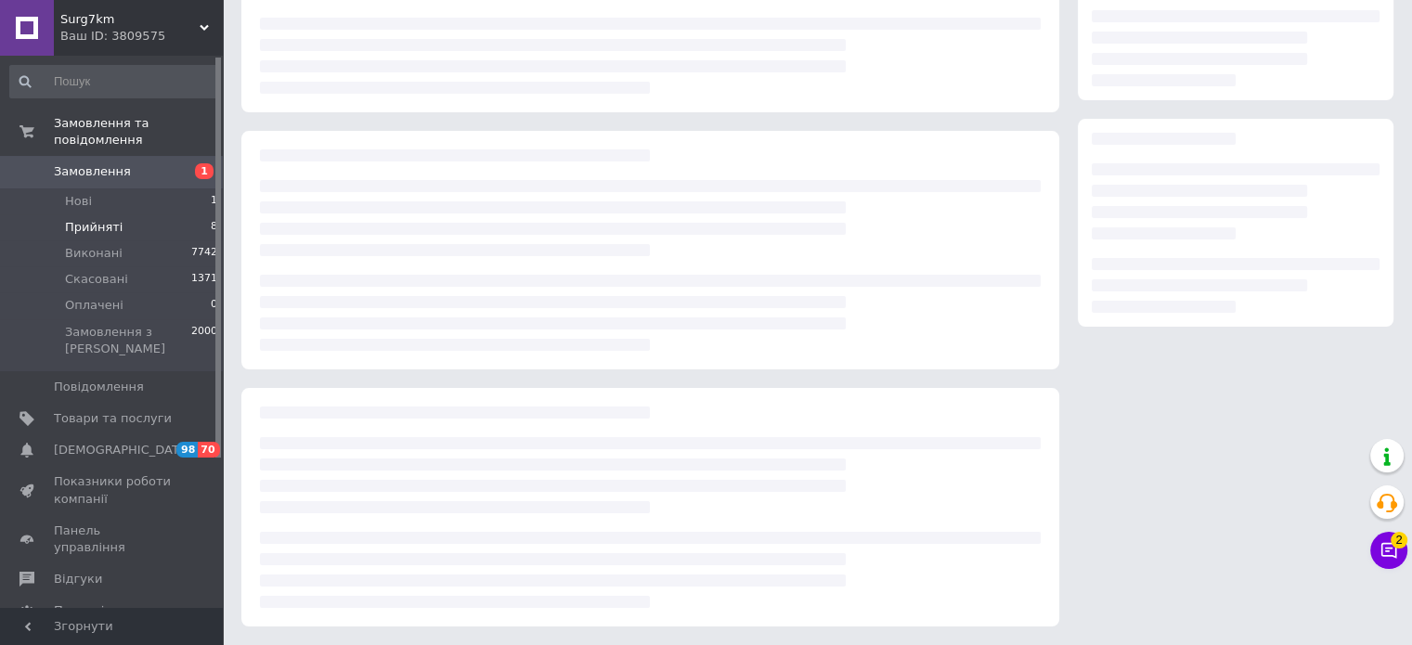
scroll to position [203, 0]
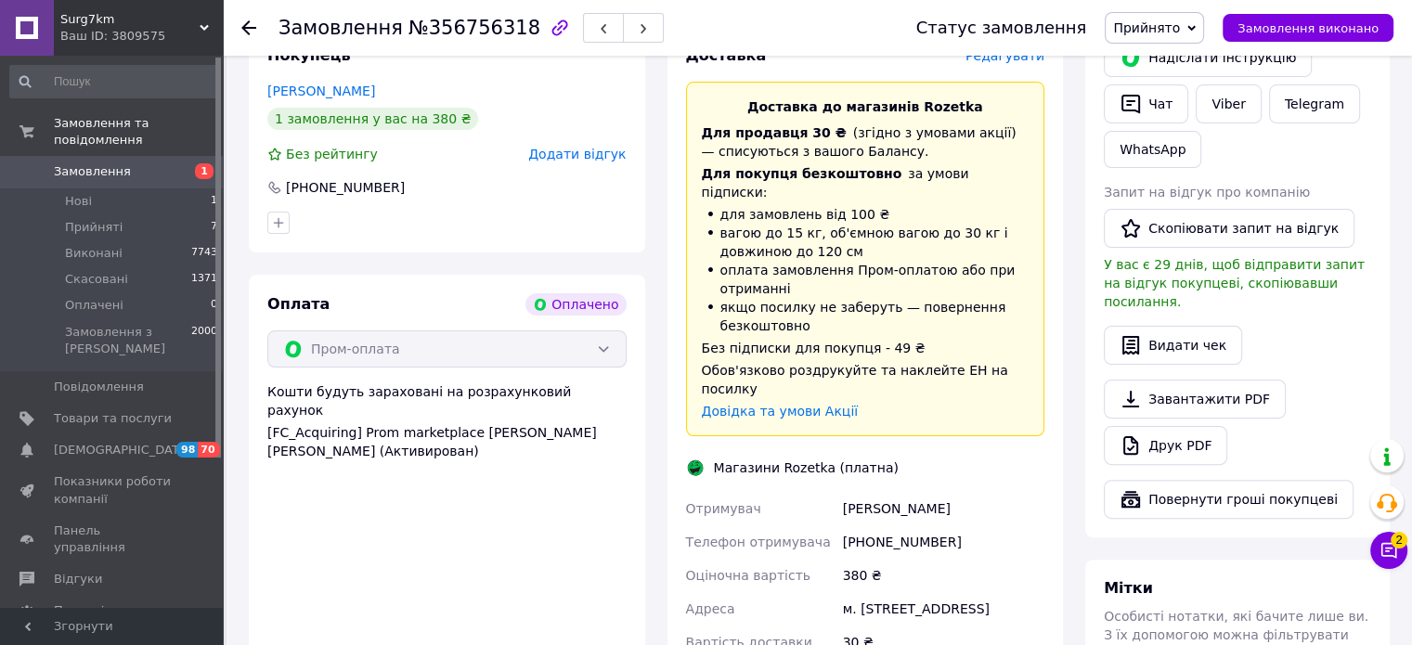
click at [778, 559] on div "Оціночна вартість" at bounding box center [760, 575] width 157 height 33
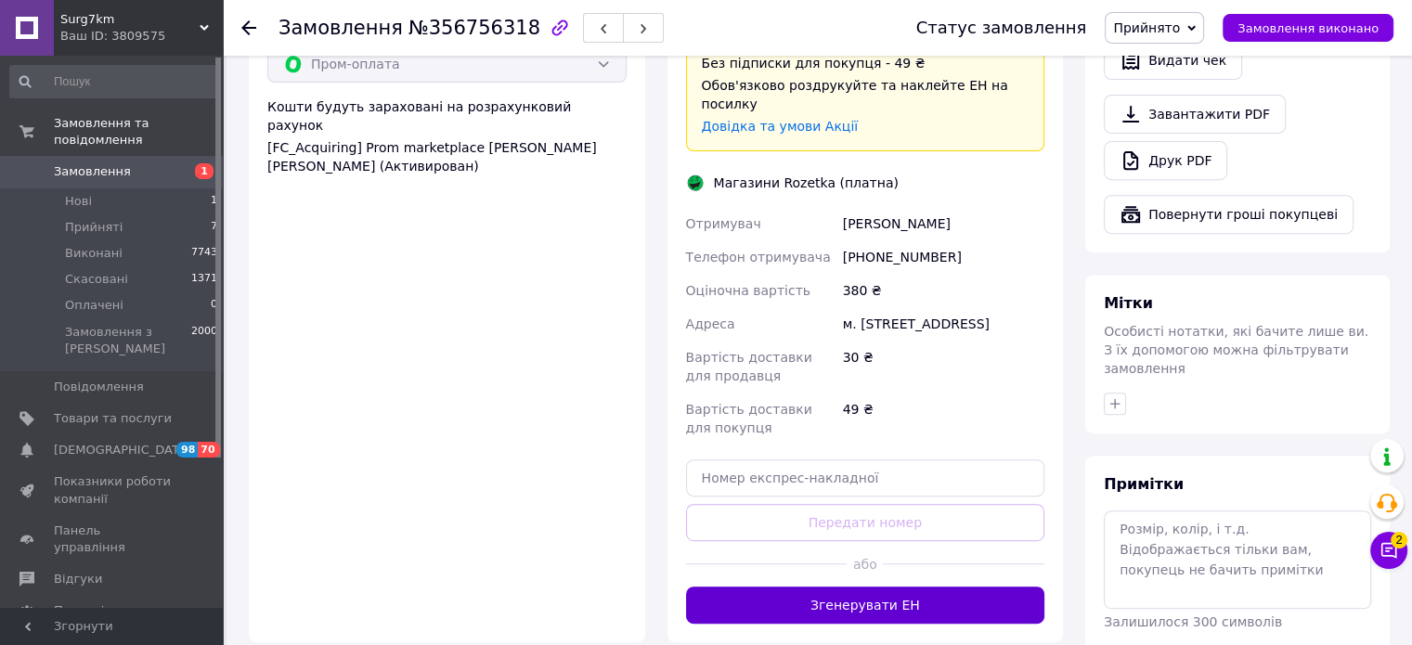
click at [802, 597] on button "Згенерувати ЕН" at bounding box center [865, 605] width 359 height 37
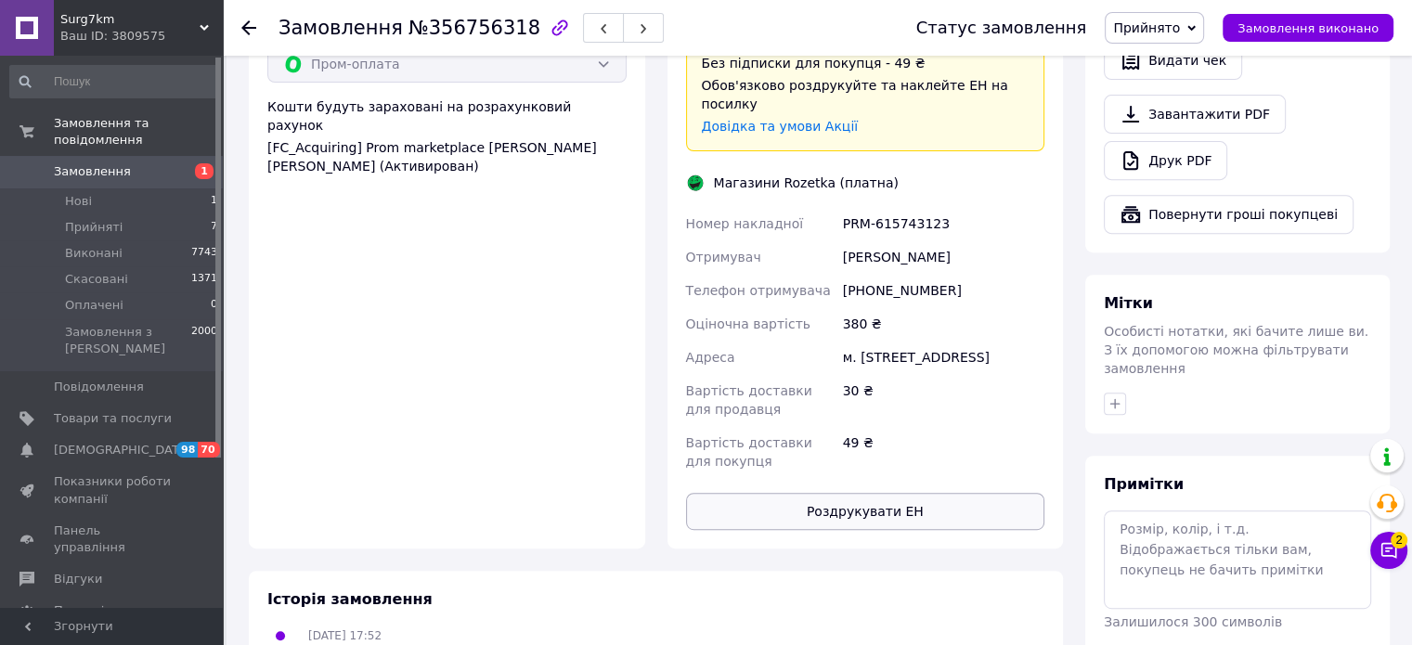
click at [841, 493] on button "Роздрукувати ЕН" at bounding box center [865, 511] width 359 height 37
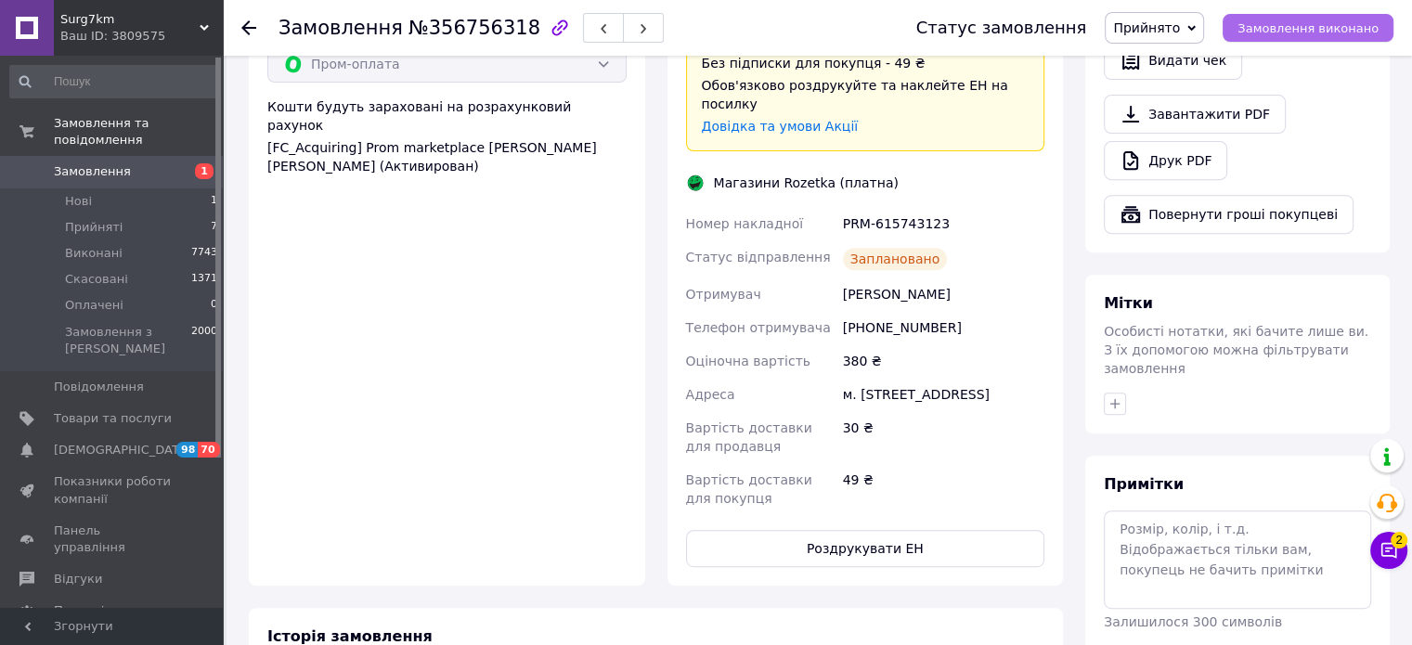
click at [1303, 29] on span "Замовлення виконано" at bounding box center [1307, 28] width 141 height 14
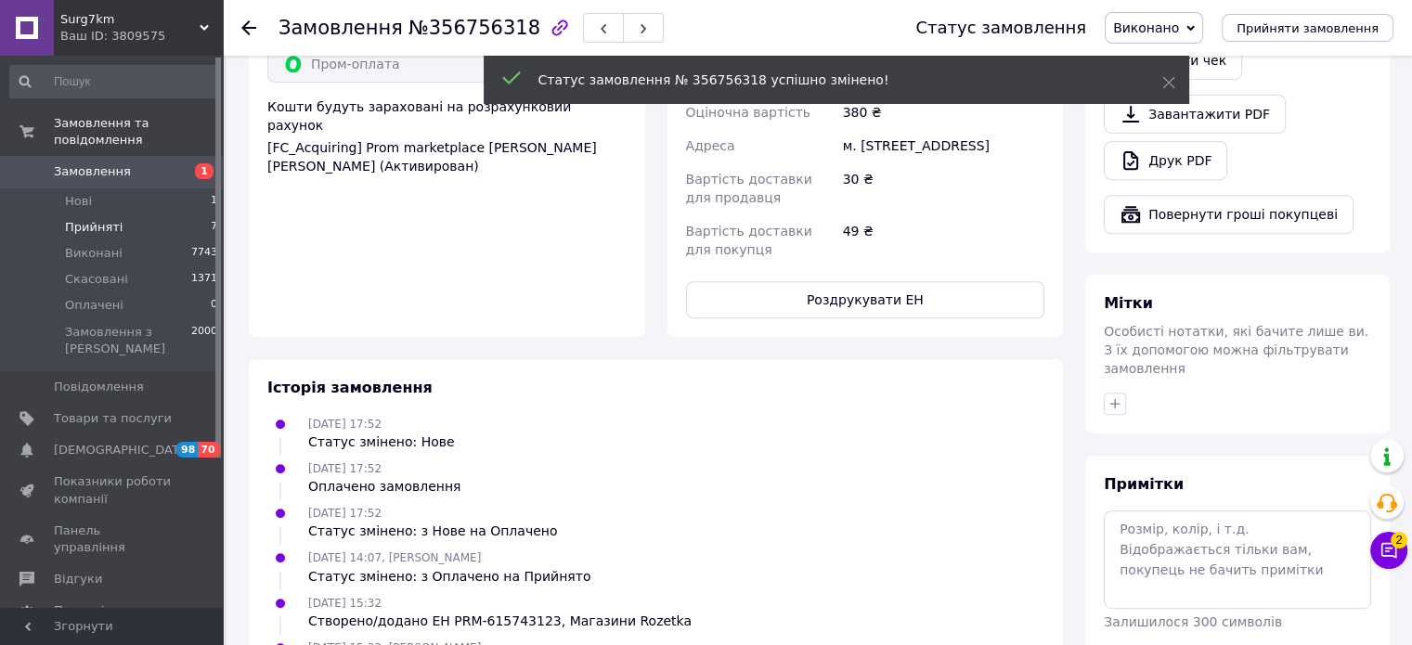
click at [128, 214] on li "Прийняті 7" at bounding box center [114, 227] width 228 height 26
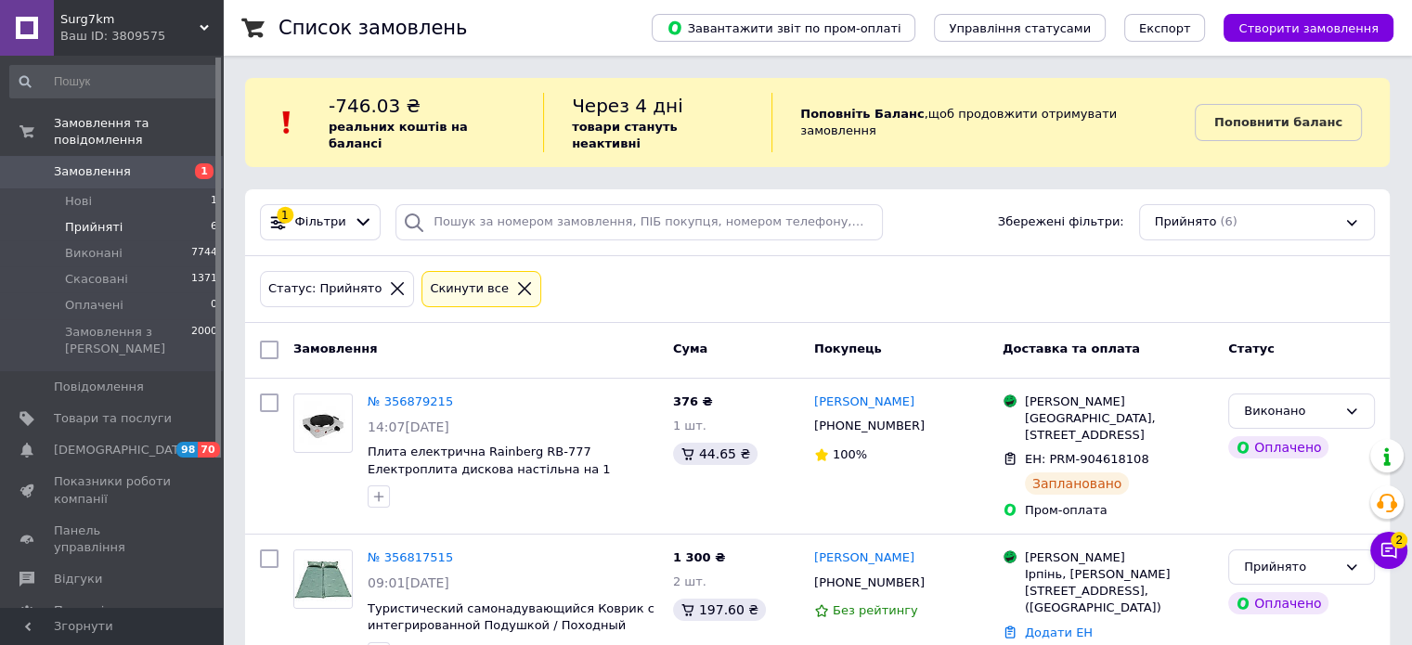
scroll to position [438, 0]
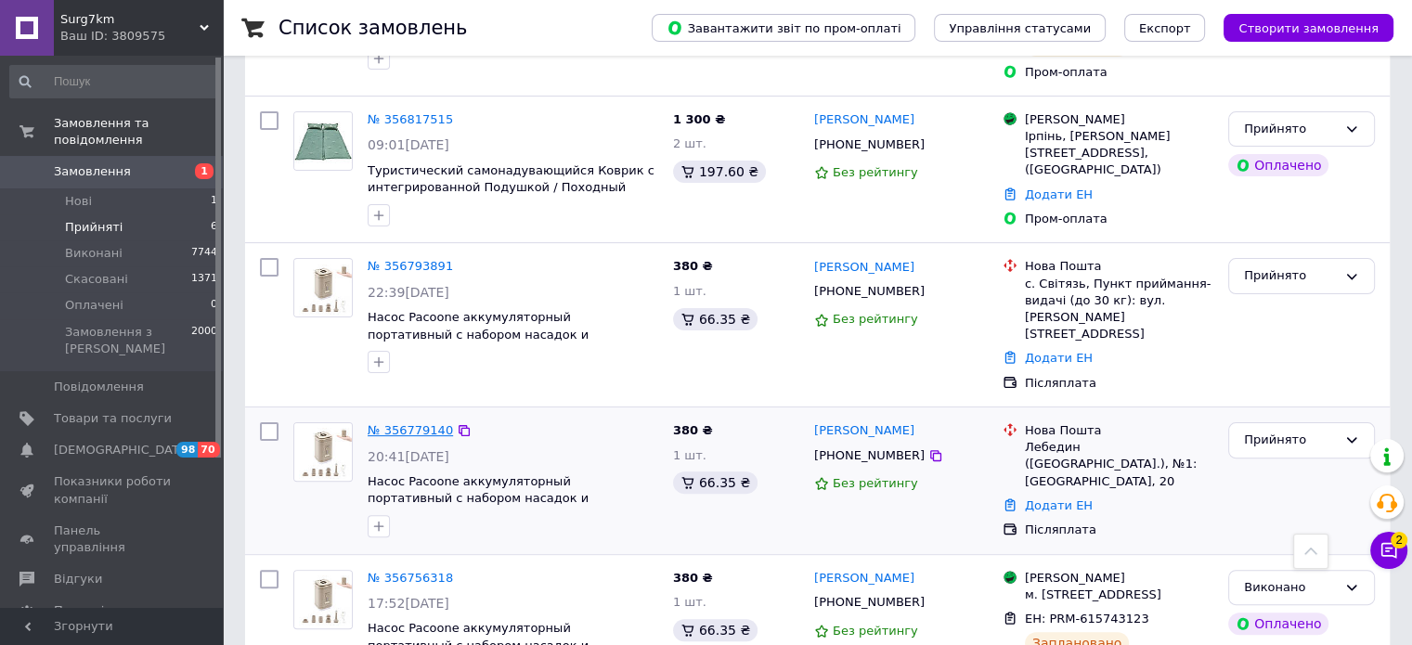
click at [385, 423] on link "№ 356779140" at bounding box center [410, 430] width 85 height 14
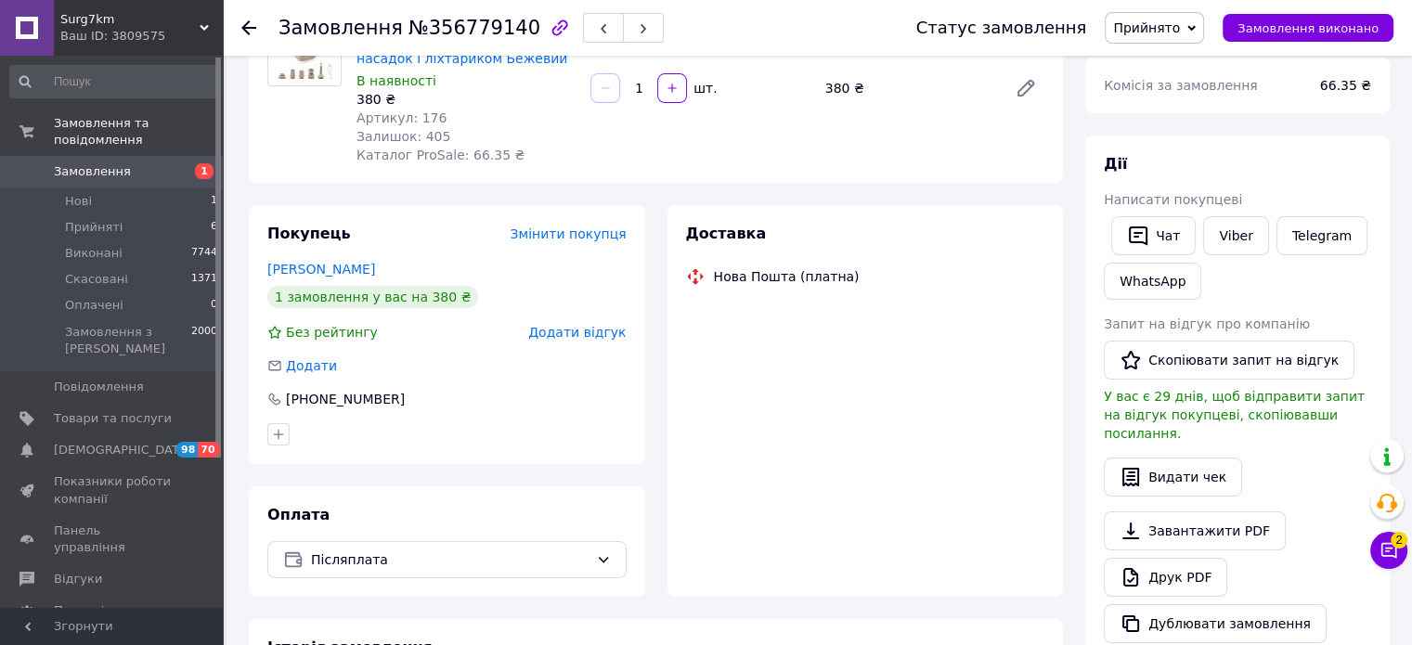
scroll to position [438, 0]
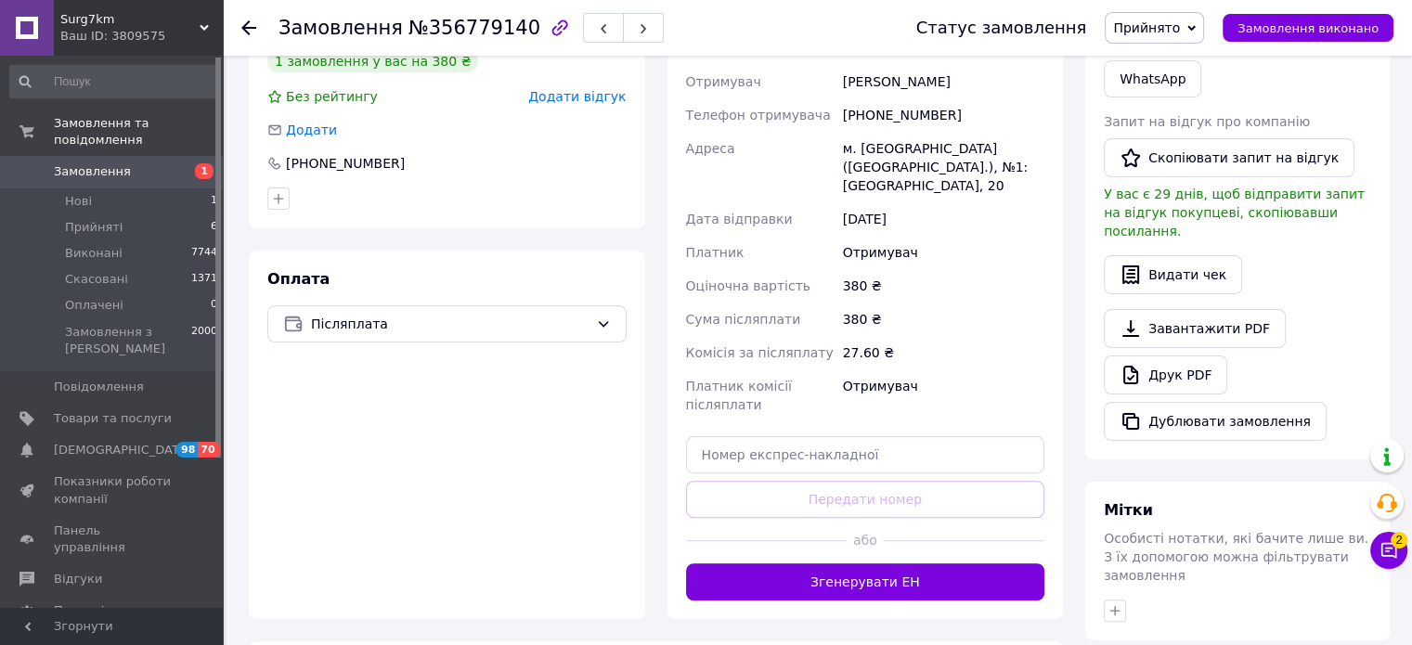
click at [796, 542] on div at bounding box center [767, 540] width 162 height 45
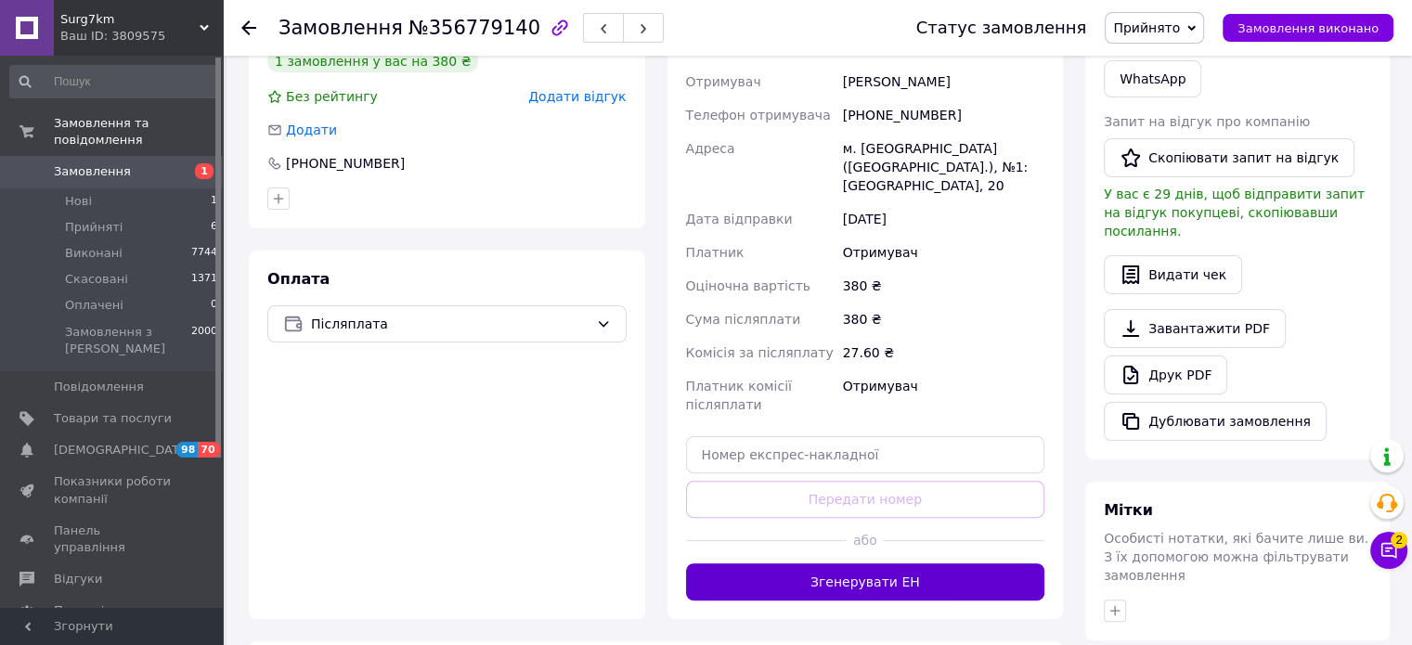
click at [778, 563] on button "Згенерувати ЕН" at bounding box center [865, 581] width 359 height 37
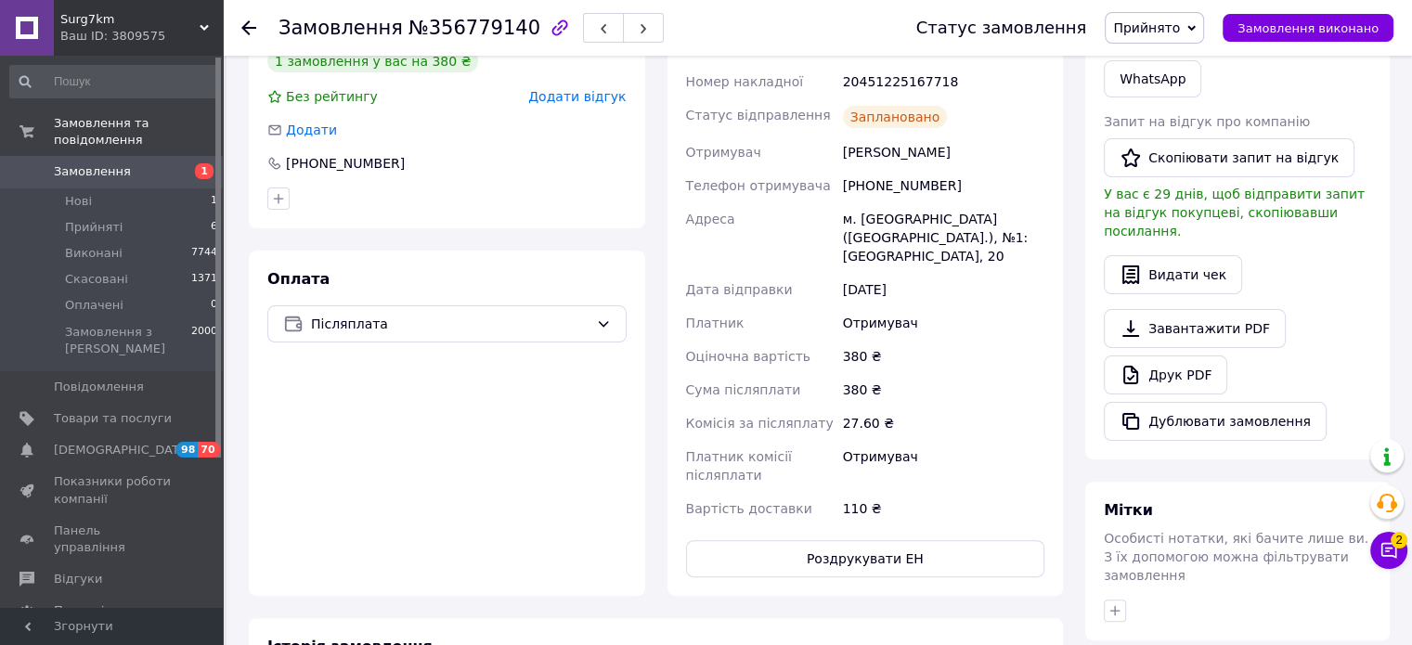
click at [778, 556] on button "Роздрукувати ЕН" at bounding box center [865, 558] width 359 height 37
click at [1334, 28] on span "Замовлення виконано" at bounding box center [1307, 28] width 141 height 14
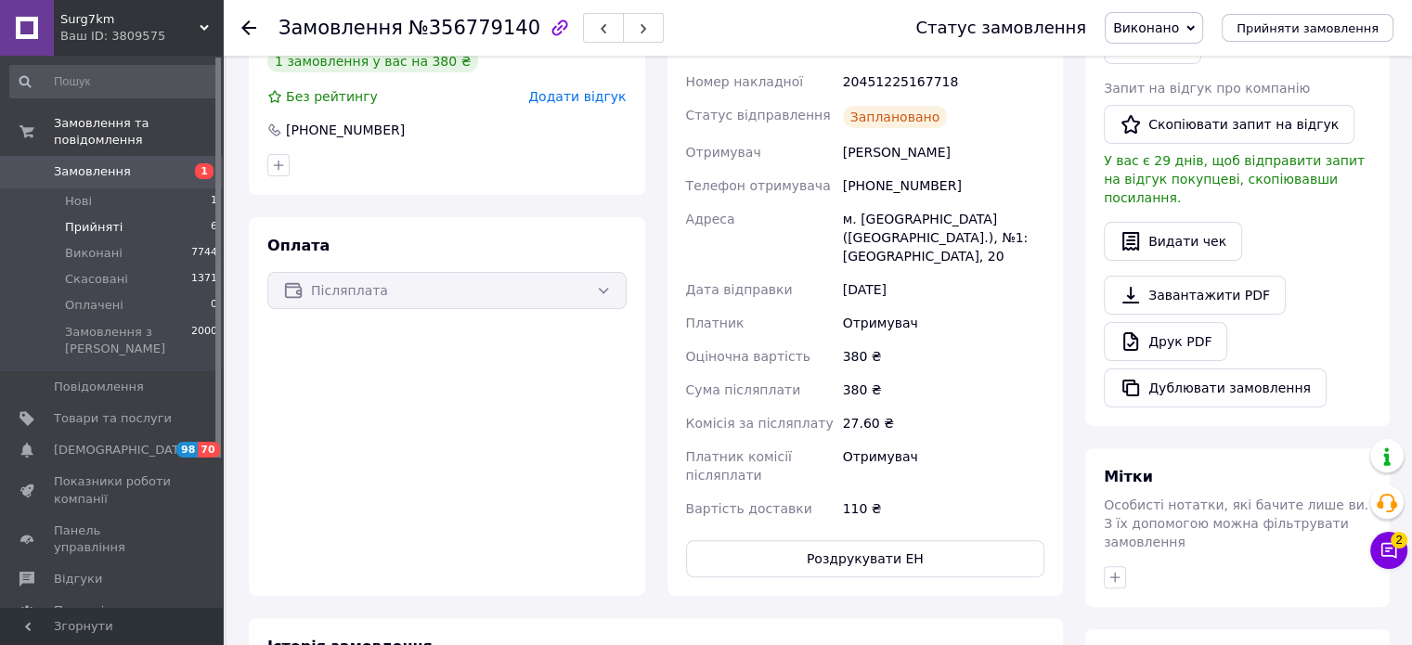
click at [123, 214] on li "Прийняті 6" at bounding box center [114, 227] width 228 height 26
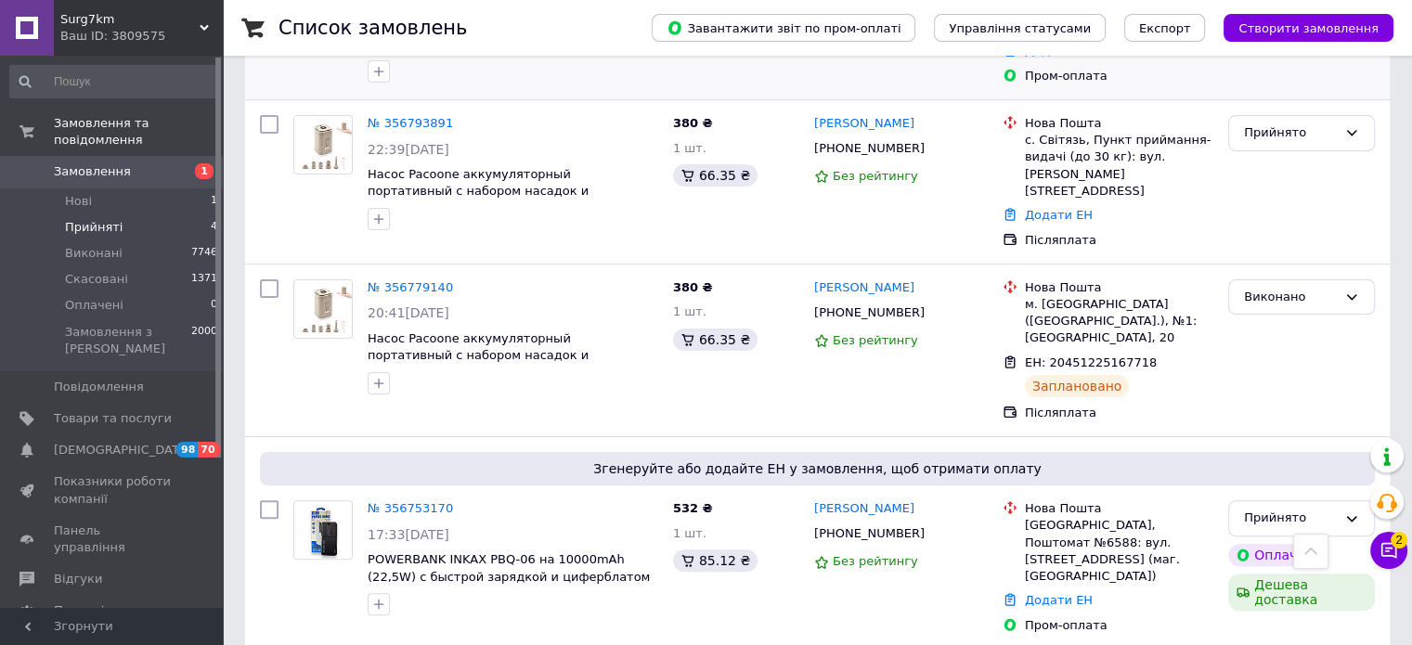
scroll to position [574, 0]
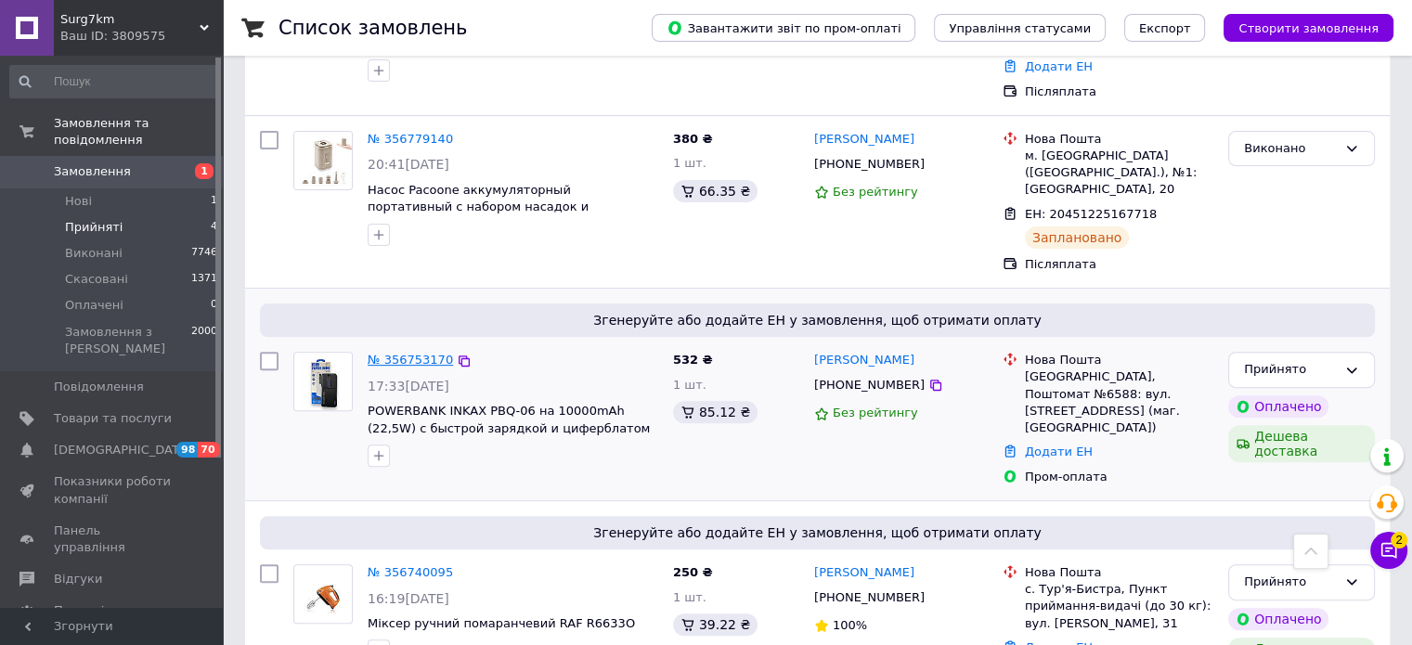
click at [417, 353] on link "№ 356753170" at bounding box center [410, 360] width 85 height 14
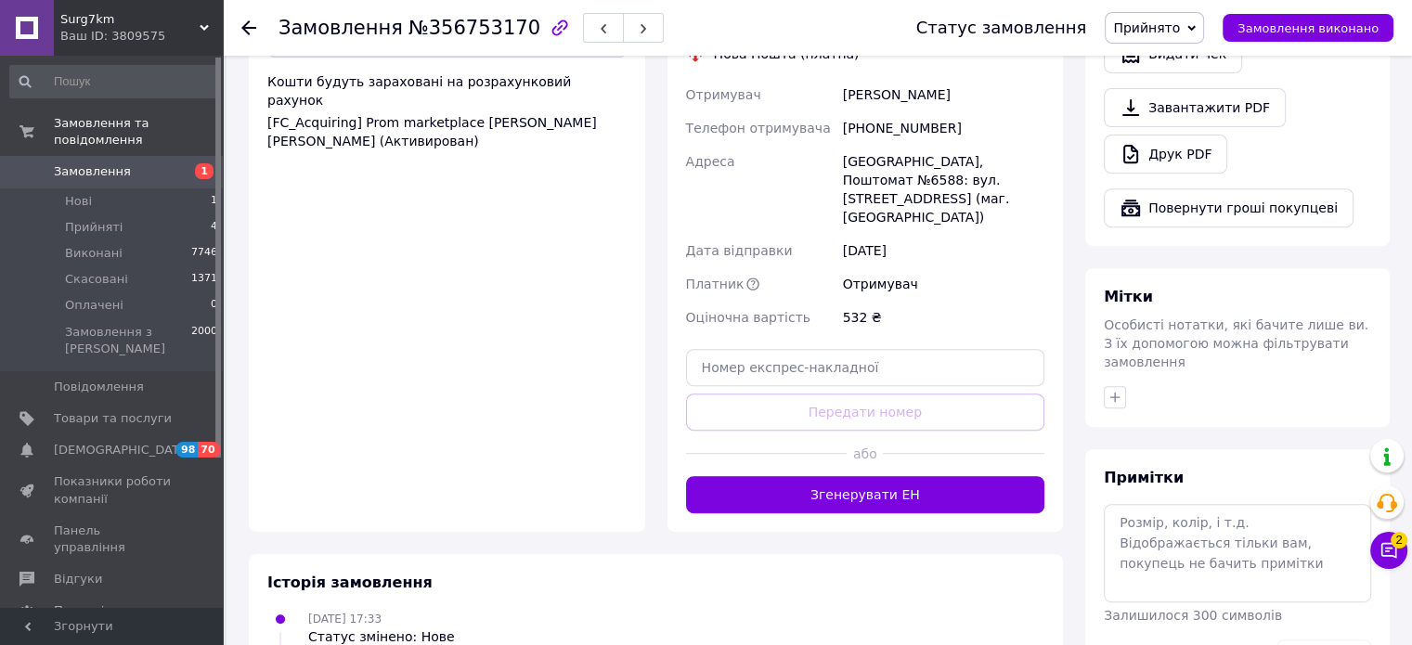
scroll to position [729, 0]
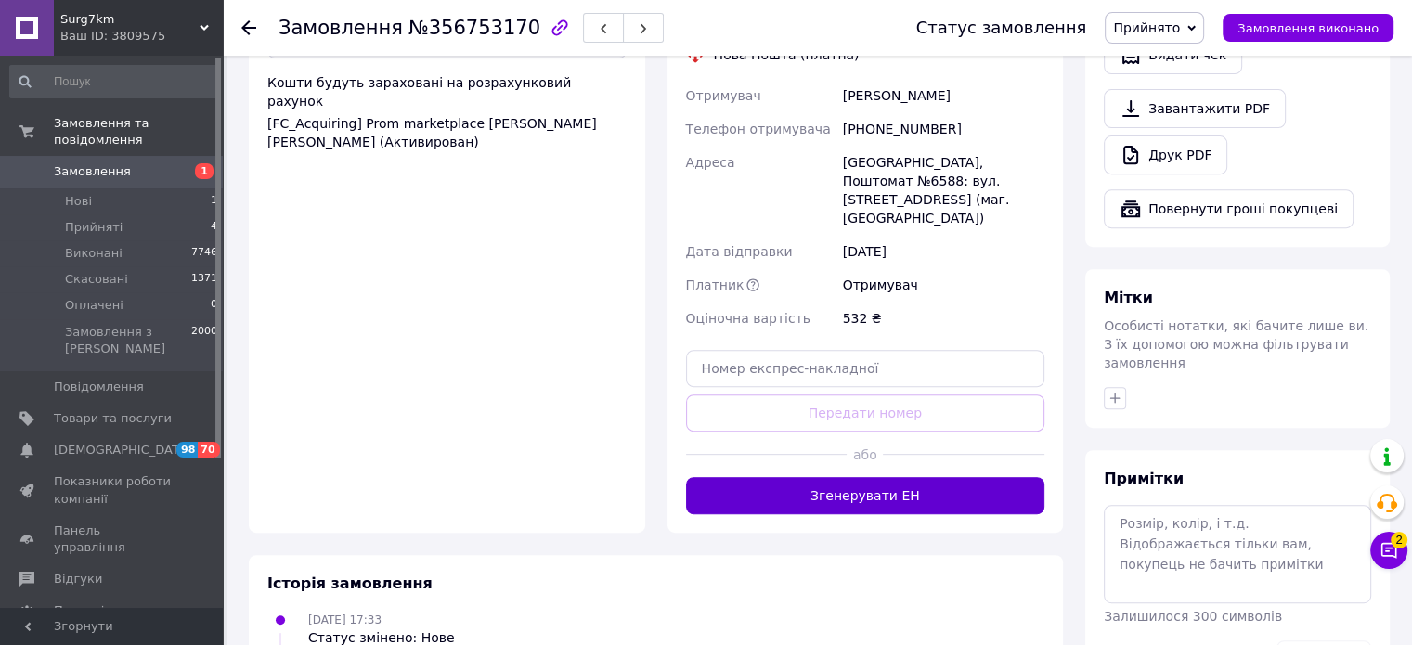
click at [742, 477] on button "Згенерувати ЕН" at bounding box center [865, 495] width 359 height 37
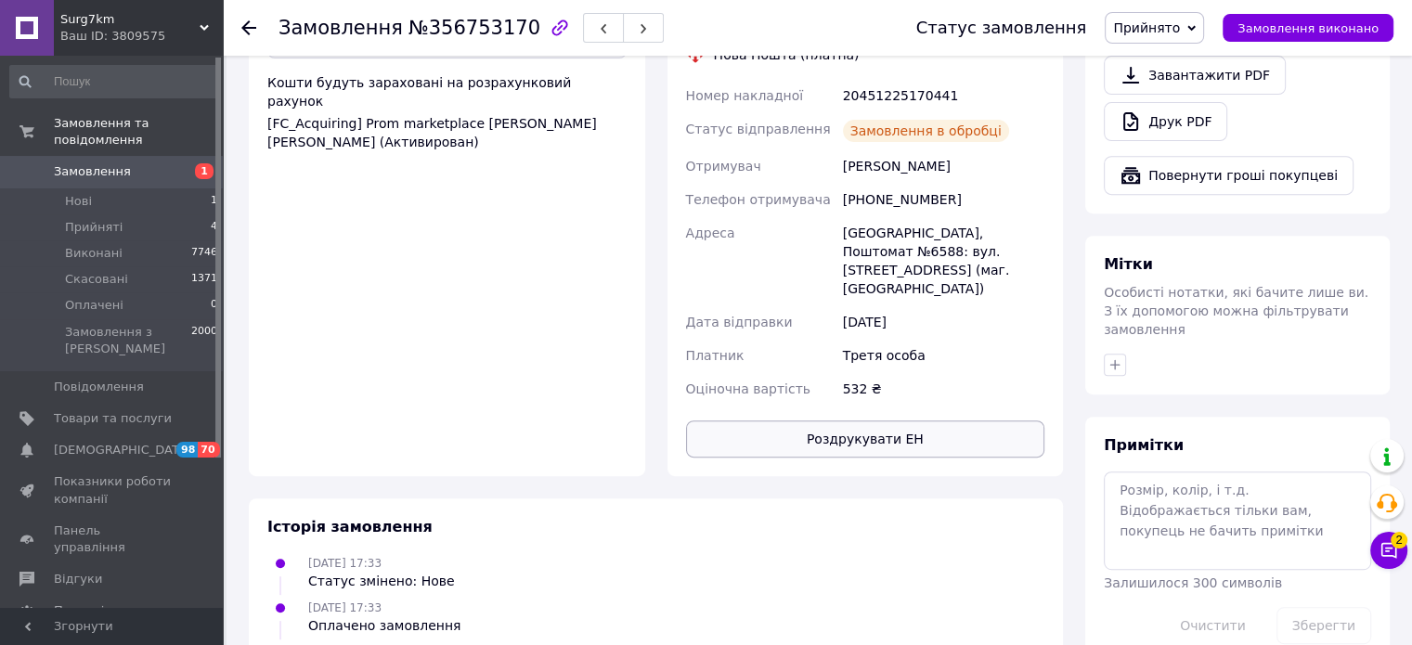
click at [851, 420] on button "Роздрукувати ЕН" at bounding box center [865, 438] width 359 height 37
click at [1329, 21] on span "Замовлення виконано" at bounding box center [1307, 28] width 141 height 14
click at [161, 214] on li "Прийняті 4" at bounding box center [114, 227] width 228 height 26
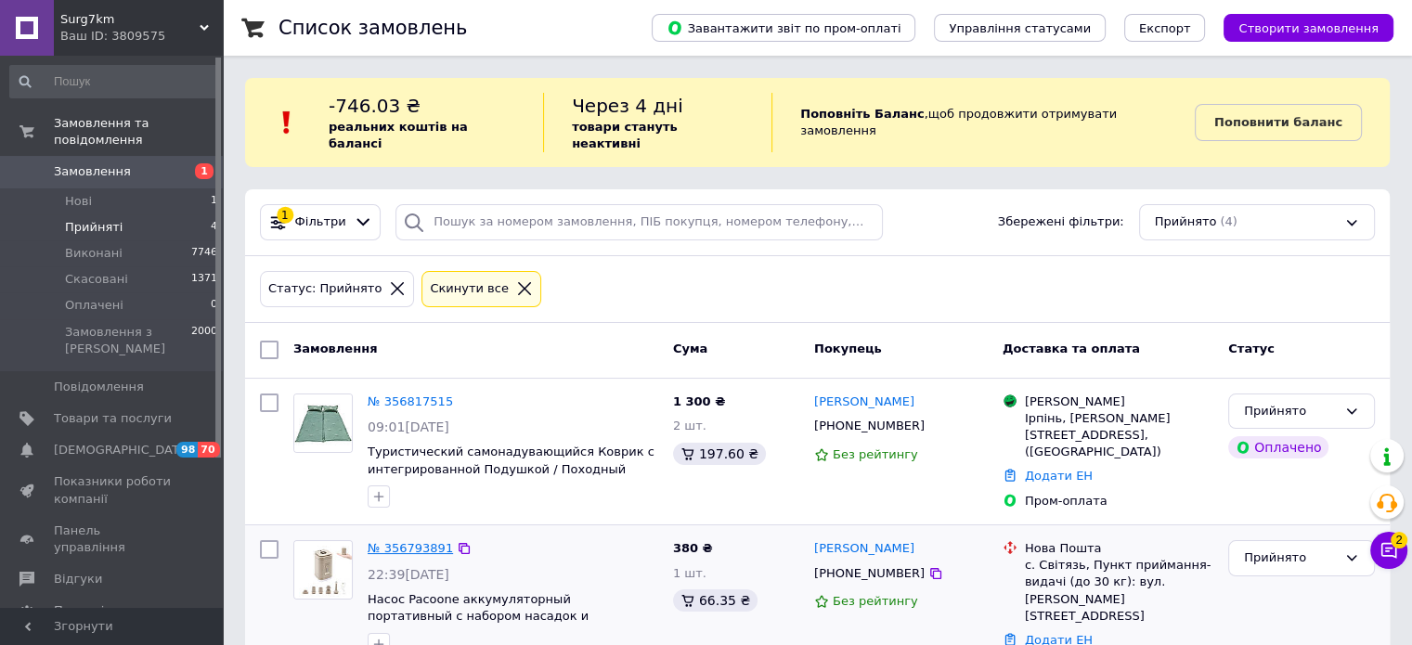
click at [422, 541] on link "№ 356793891" at bounding box center [410, 548] width 85 height 14
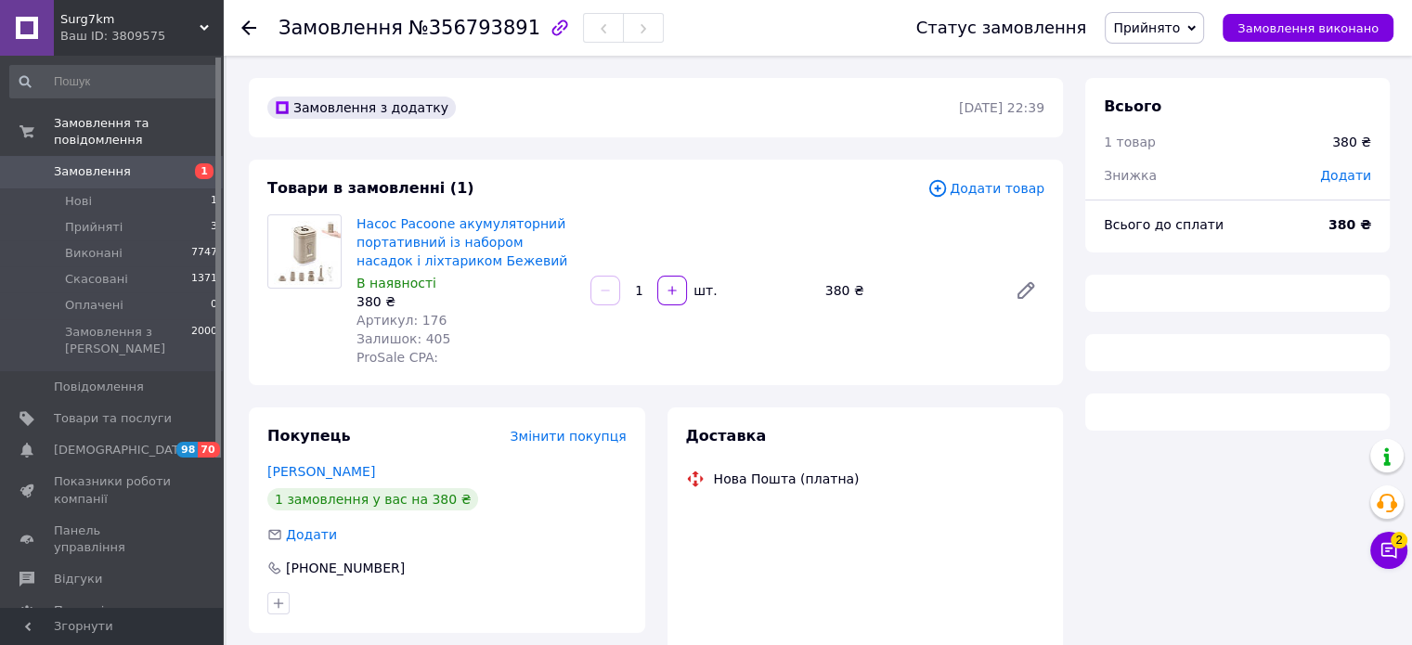
scroll to position [377, 0]
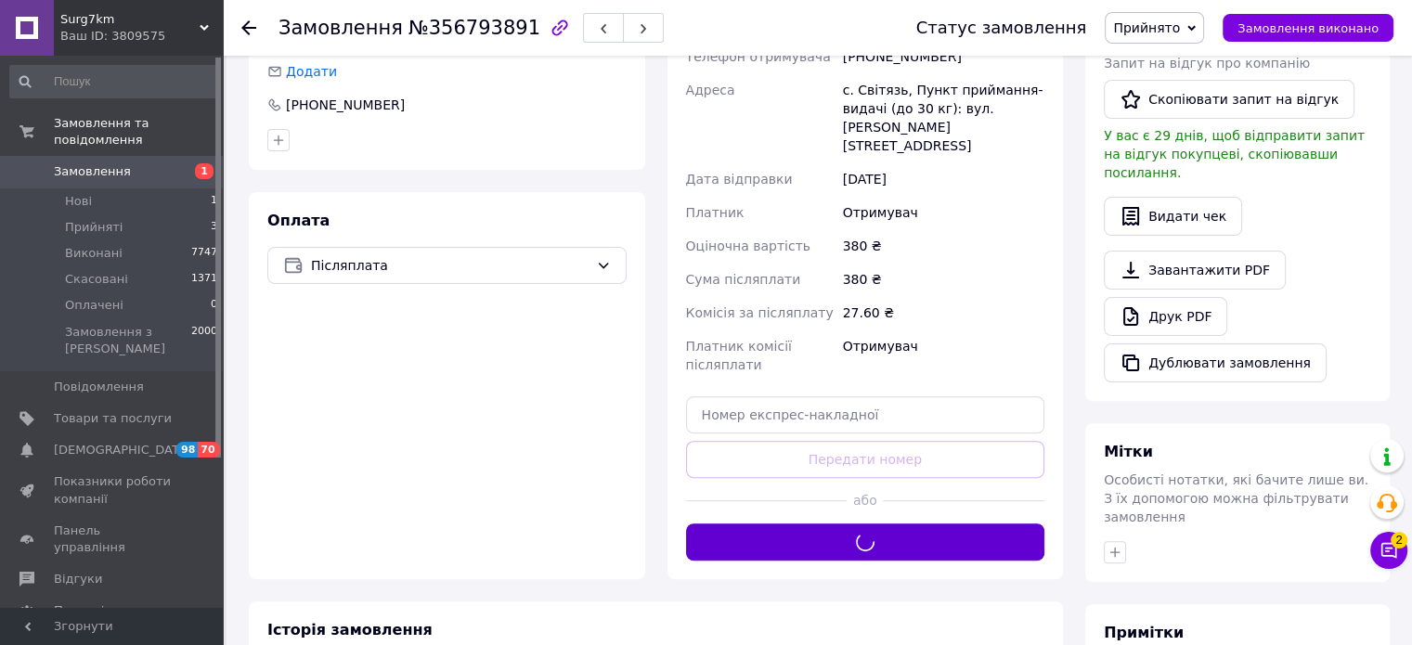
scroll to position [498, 0]
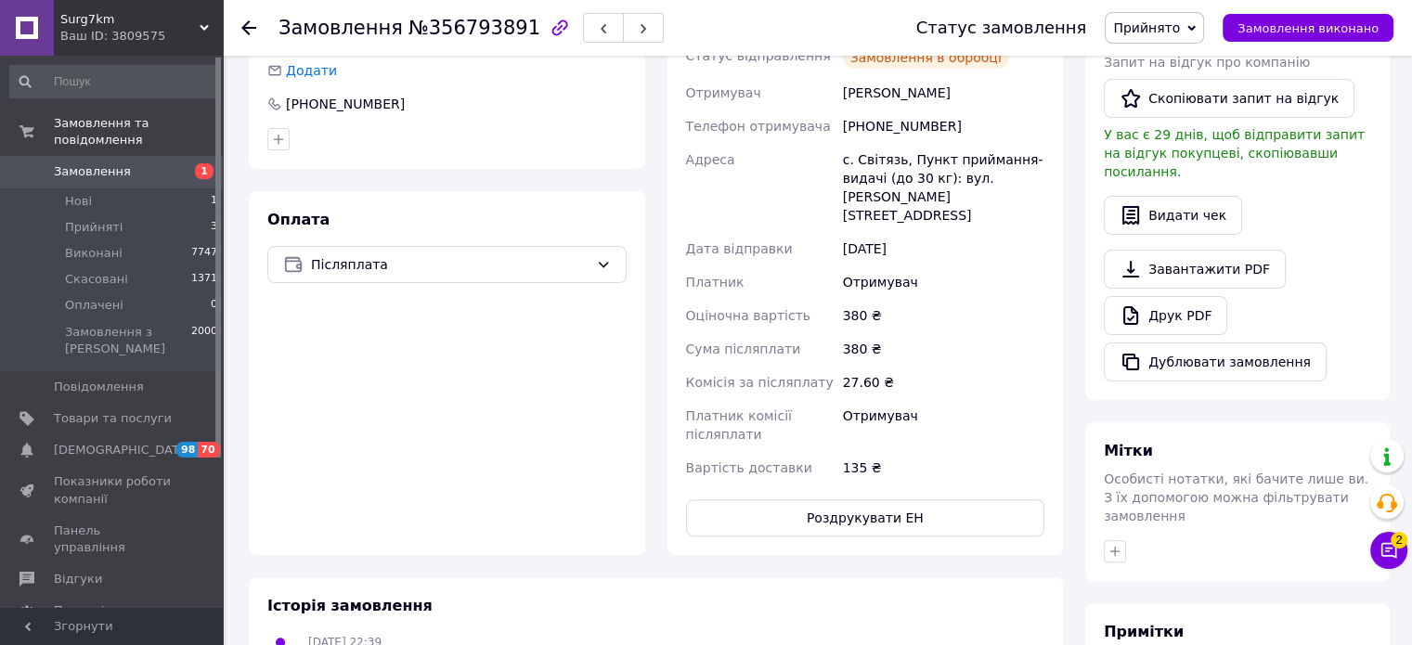
click at [815, 507] on button "Роздрукувати ЕН" at bounding box center [865, 517] width 359 height 37
click at [1328, 25] on span "Замовлення виконано" at bounding box center [1307, 28] width 141 height 14
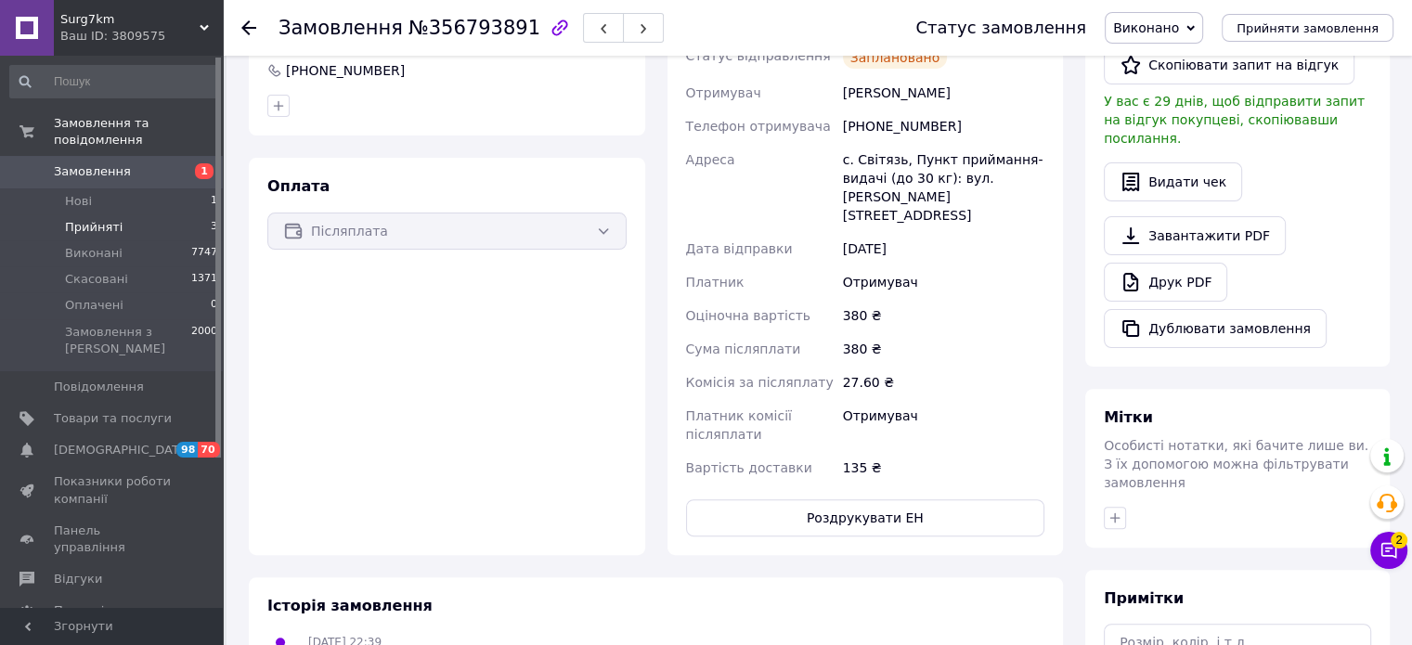
click at [144, 221] on li "Прийняті 3" at bounding box center [114, 227] width 228 height 26
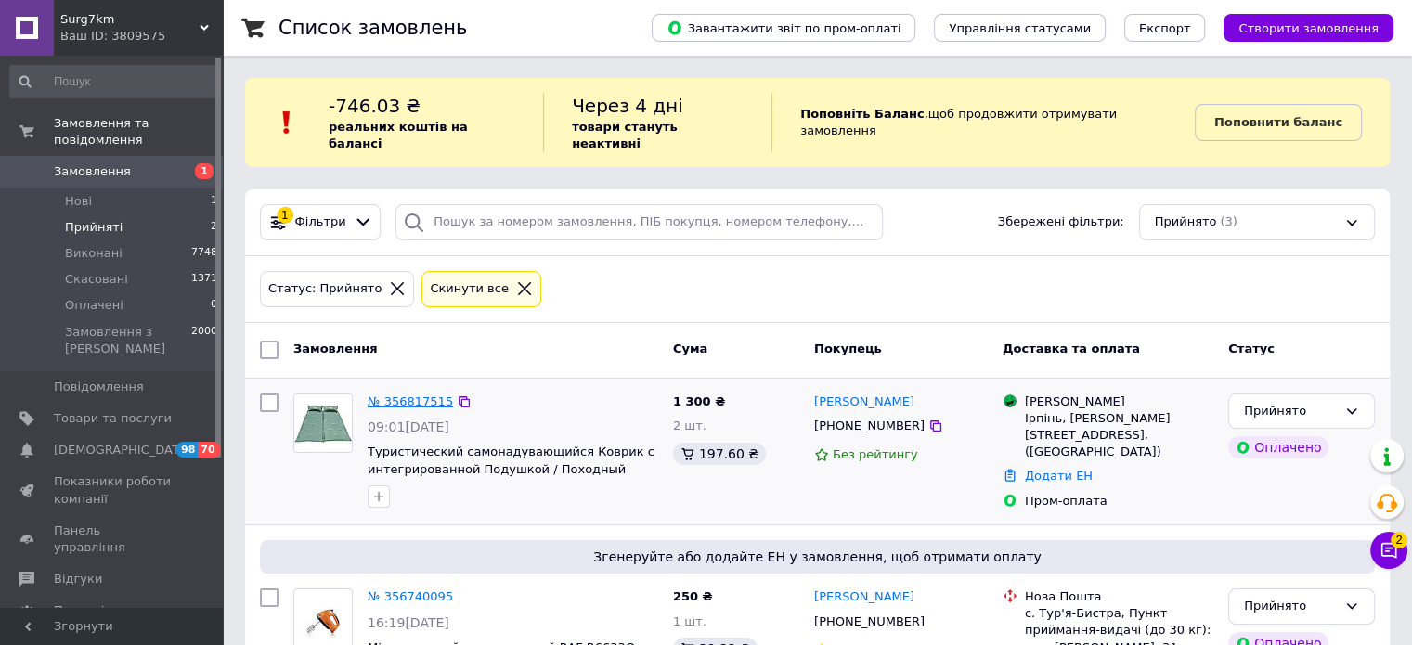
scroll to position [77, 0]
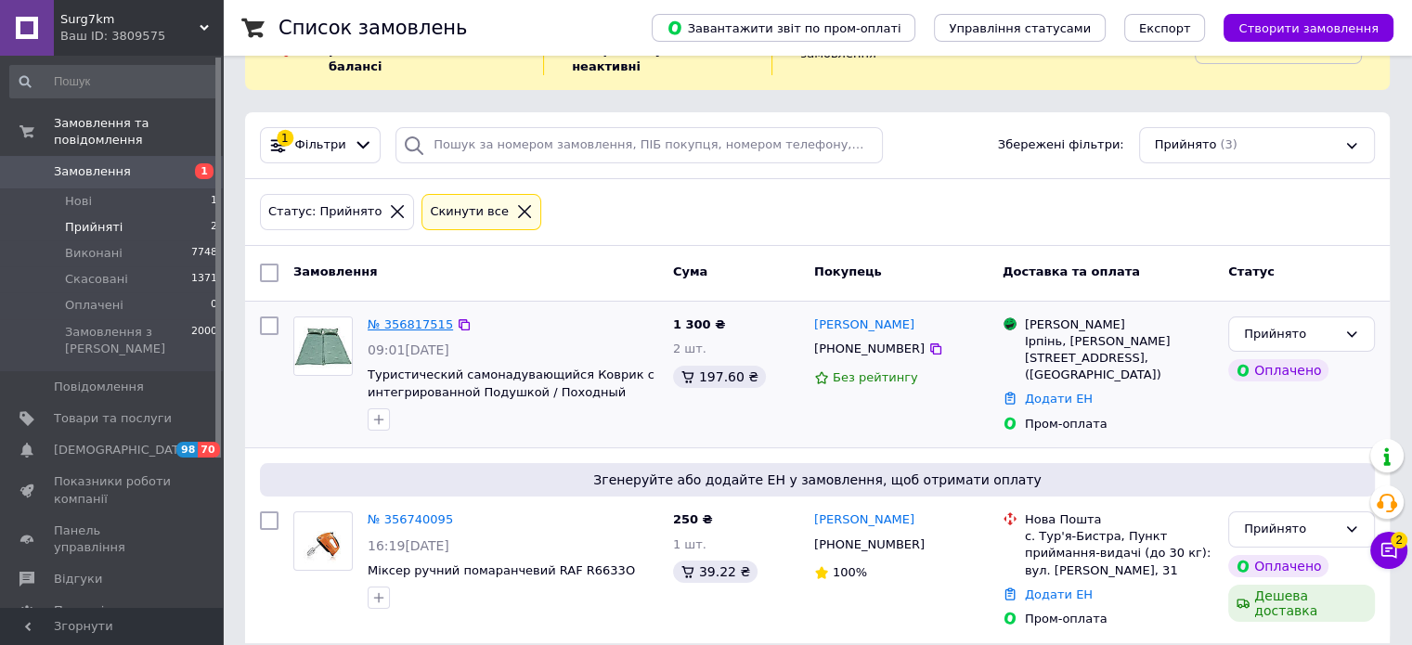
click at [385, 317] on link "№ 356817515" at bounding box center [410, 324] width 85 height 14
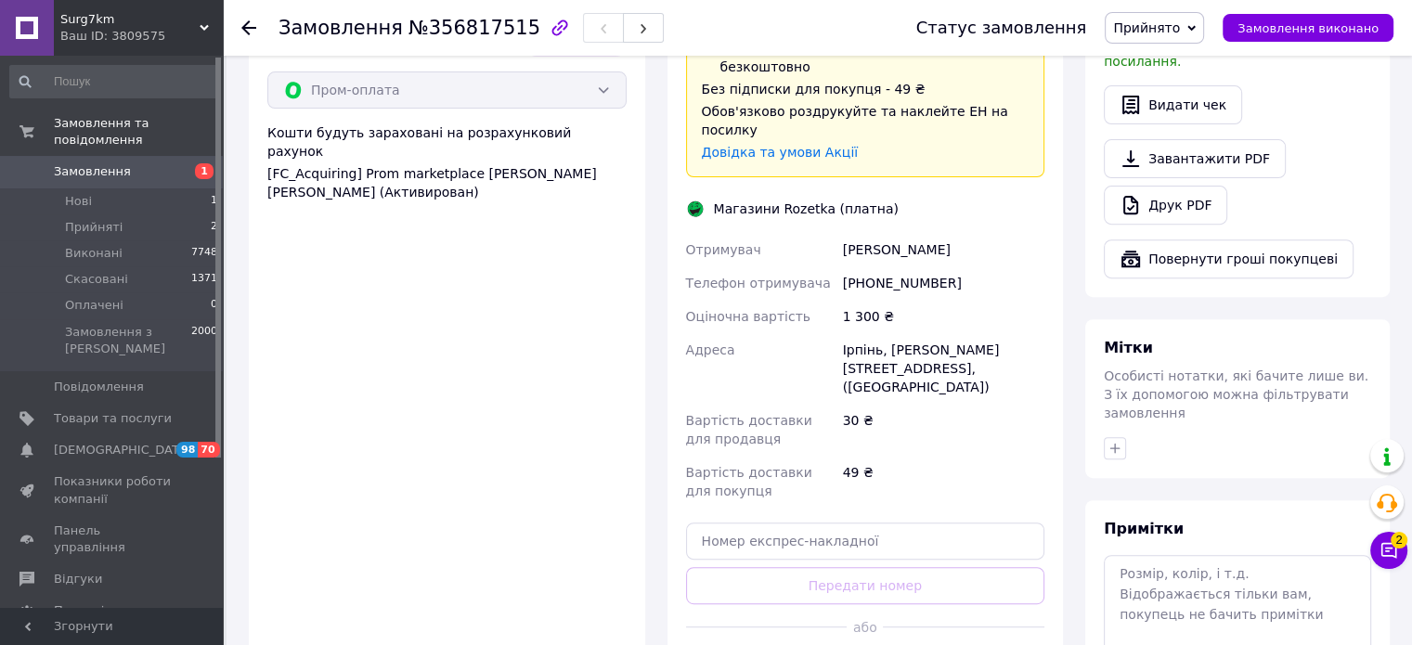
scroll to position [679, 0]
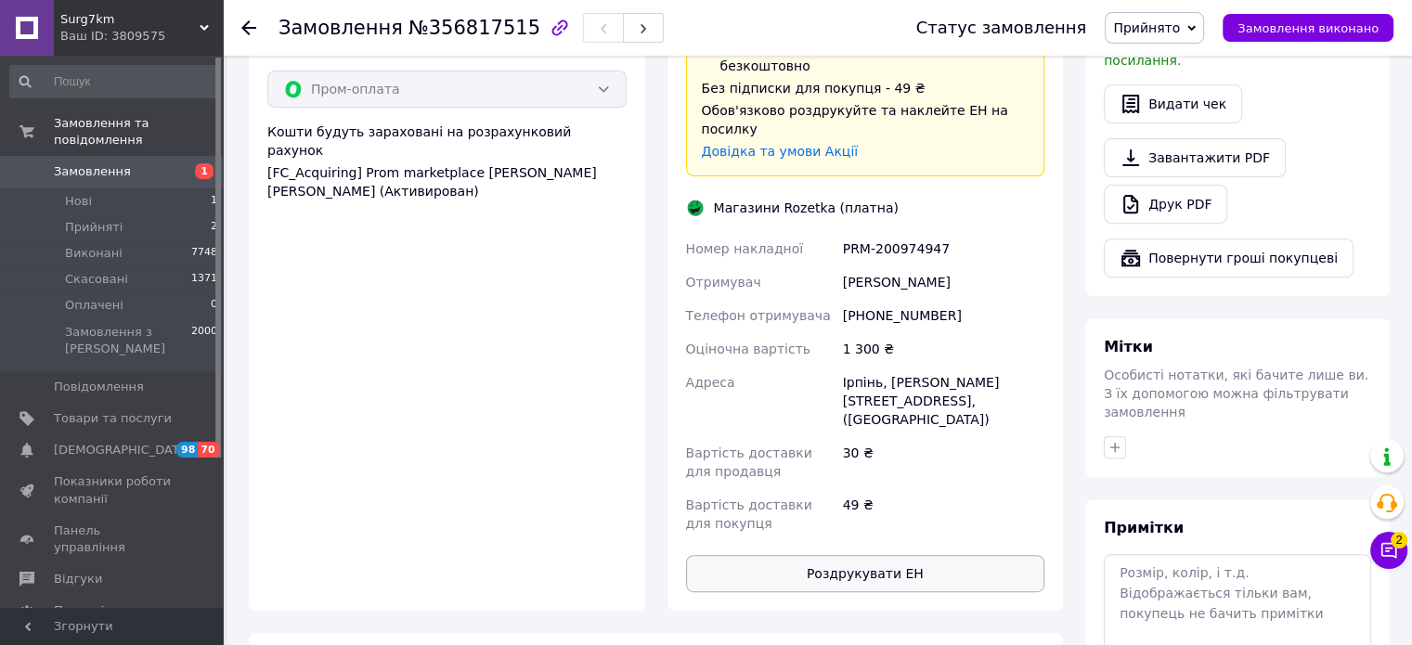
click at [910, 497] on div "Доставка Редагувати Доставка до магазинів Rozetka Для продавця 30 ₴   (згідно з…" at bounding box center [865, 189] width 359 height 807
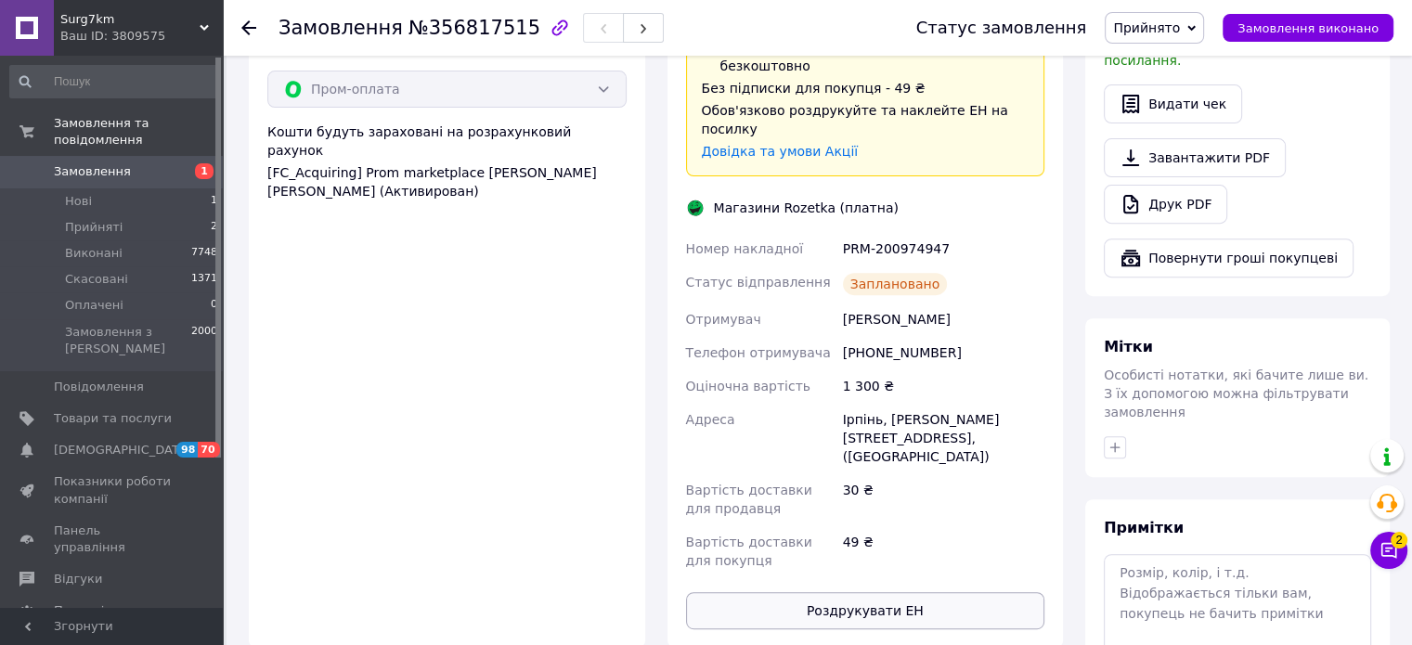
click at [895, 521] on div "Доставка Редагувати Доставка до магазинів Rozetka Для продавця 30 ₴   (згідно з…" at bounding box center [865, 208] width 359 height 844
click at [963, 592] on button "Роздрукувати ЕН" at bounding box center [865, 610] width 359 height 37
